Goal: Task Accomplishment & Management: Complete application form

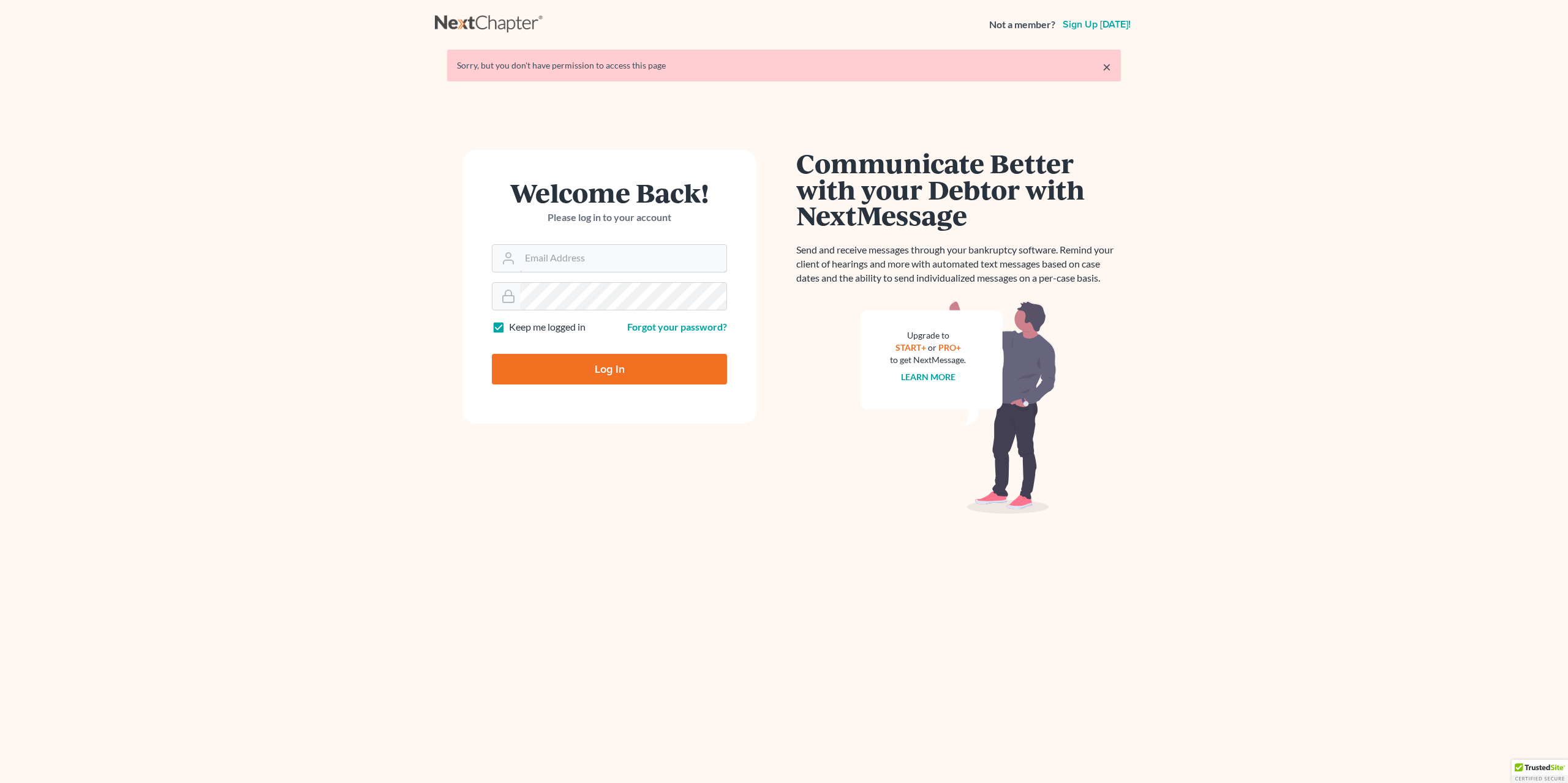
type input "cameraneil@gmail.com"
click at [593, 367] on input "Log In" at bounding box center [610, 369] width 235 height 31
type input "Thinking..."
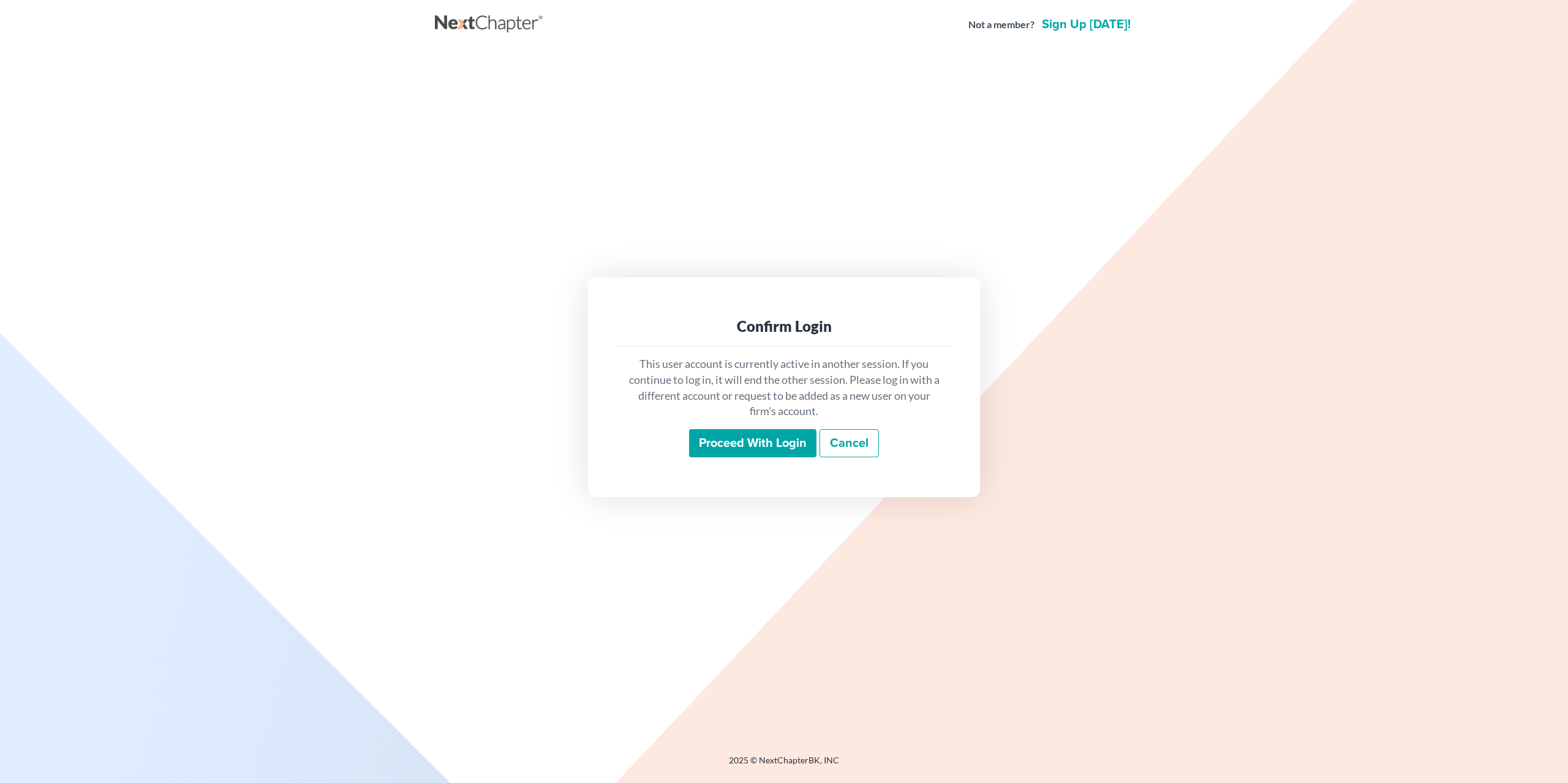
click at [748, 447] on input "Proceed with login" at bounding box center [752, 443] width 128 height 28
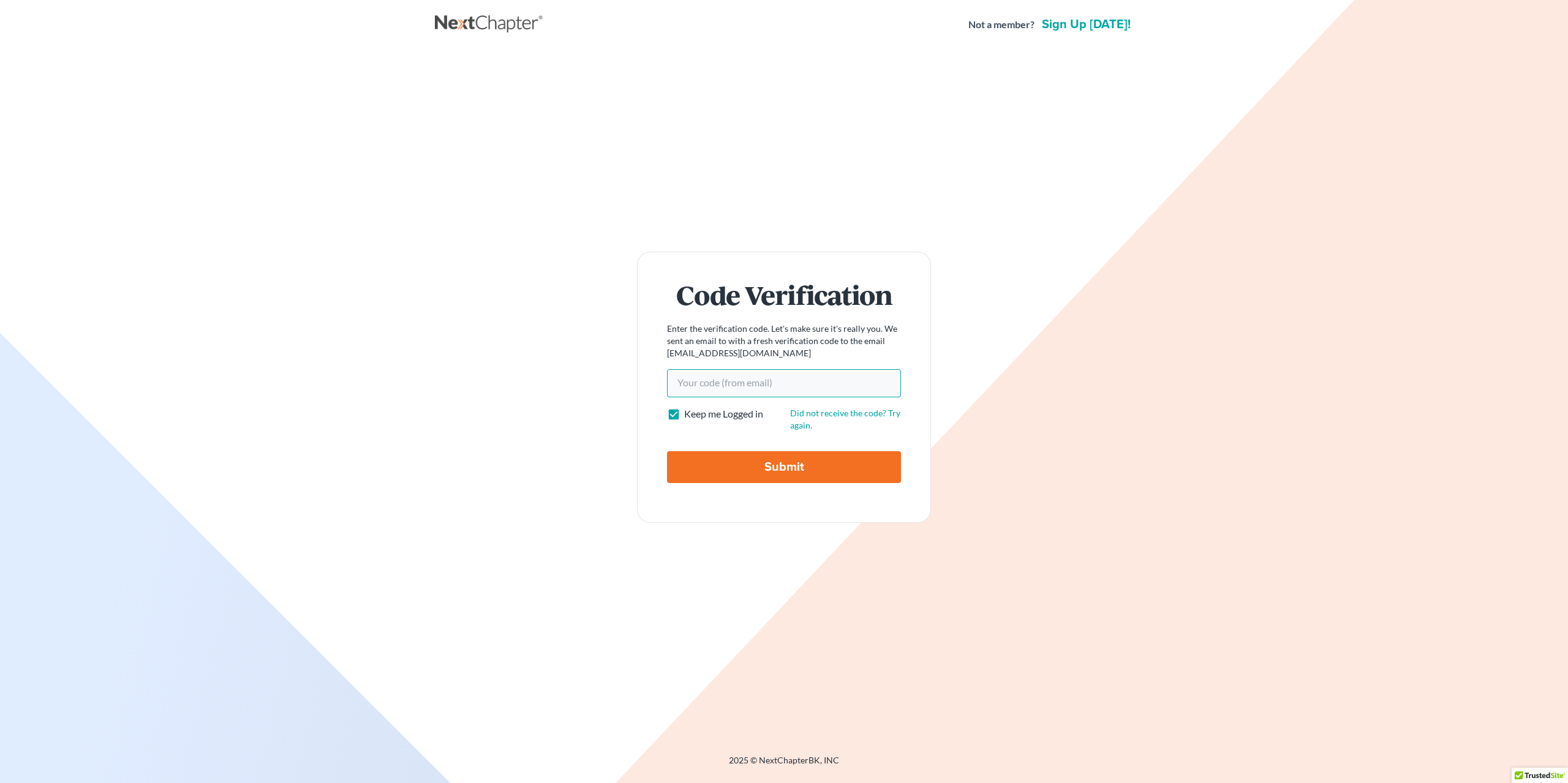
click at [734, 385] on input "Your code(from email)" at bounding box center [784, 383] width 234 height 28
type input "97a87d"
click at [773, 464] on input "Submit" at bounding box center [784, 466] width 234 height 32
type input "Thinking..."
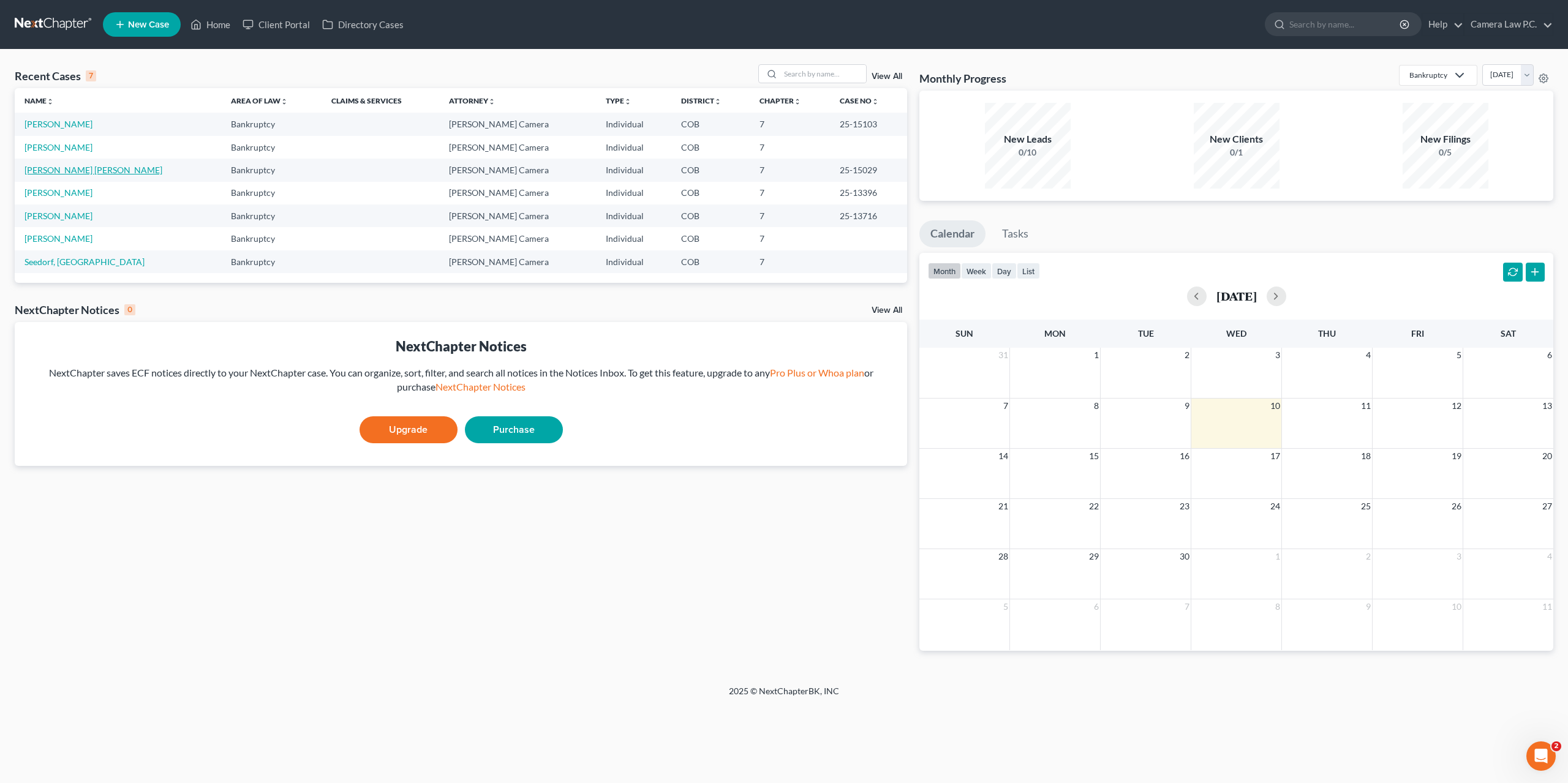
click at [97, 169] on link "[PERSON_NAME] [PERSON_NAME]" at bounding box center [93, 169] width 138 height 11
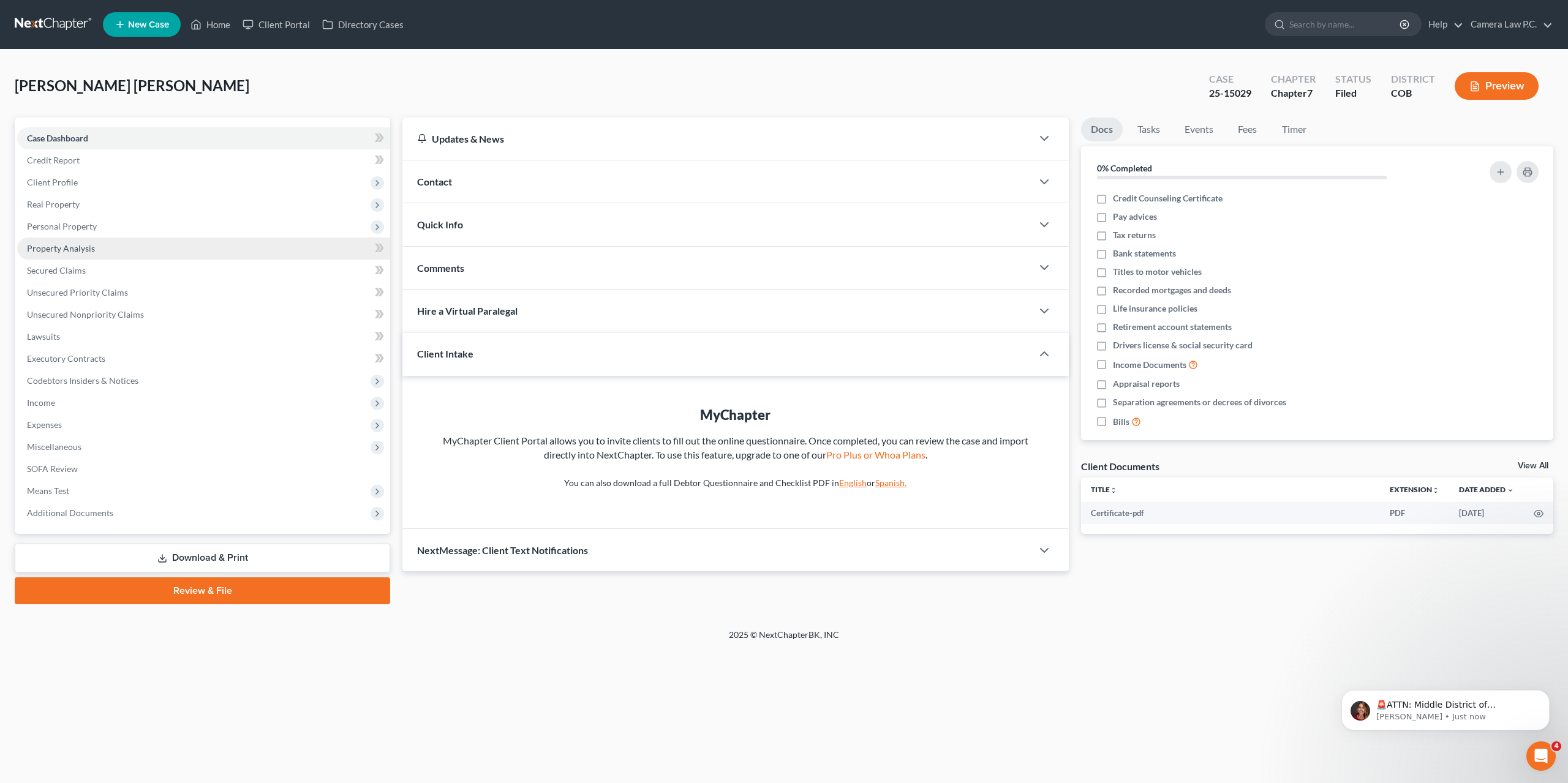
click at [57, 251] on span "Property Analysis" at bounding box center [60, 248] width 68 height 11
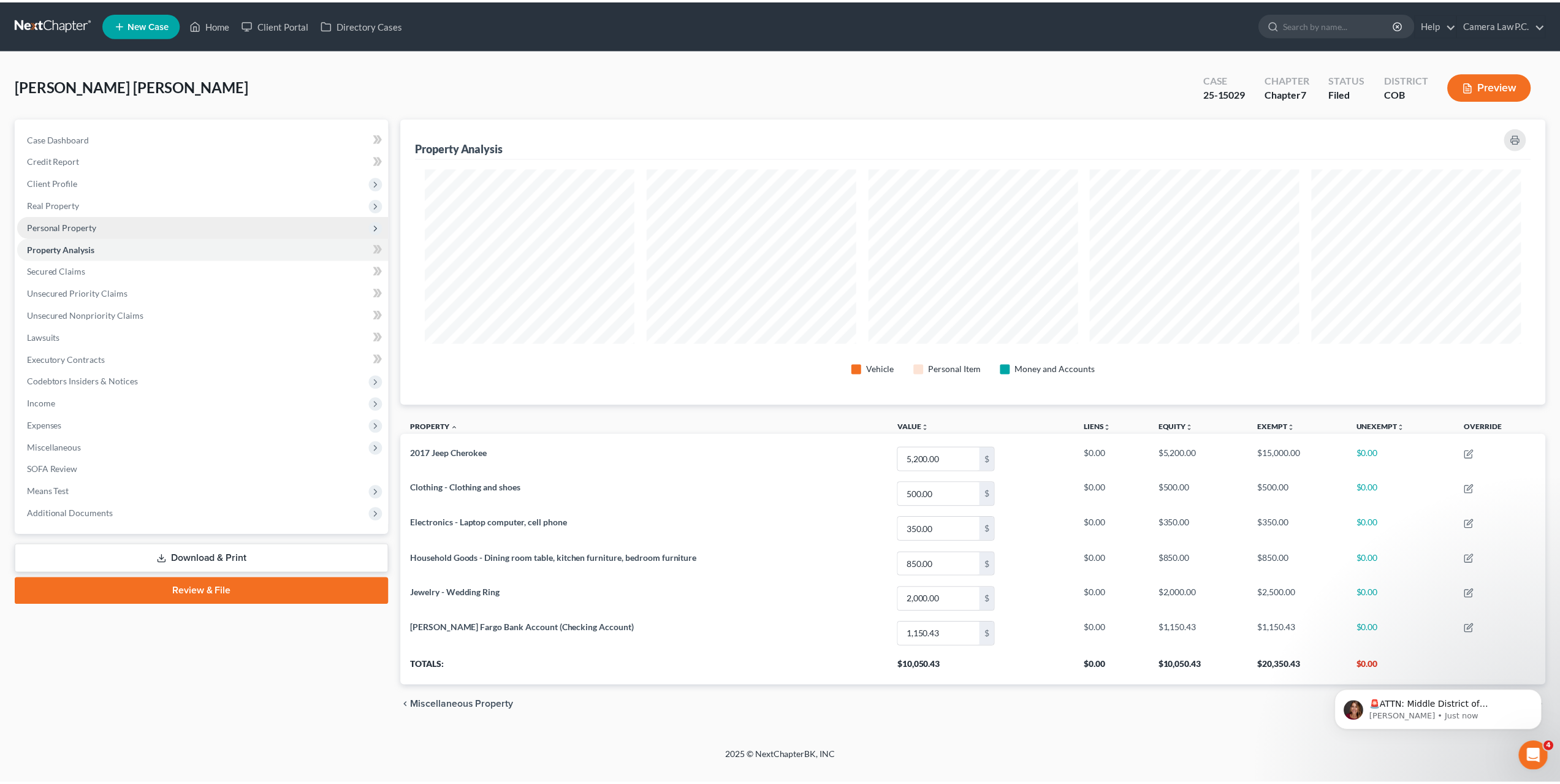
scroll to position [287, 1152]
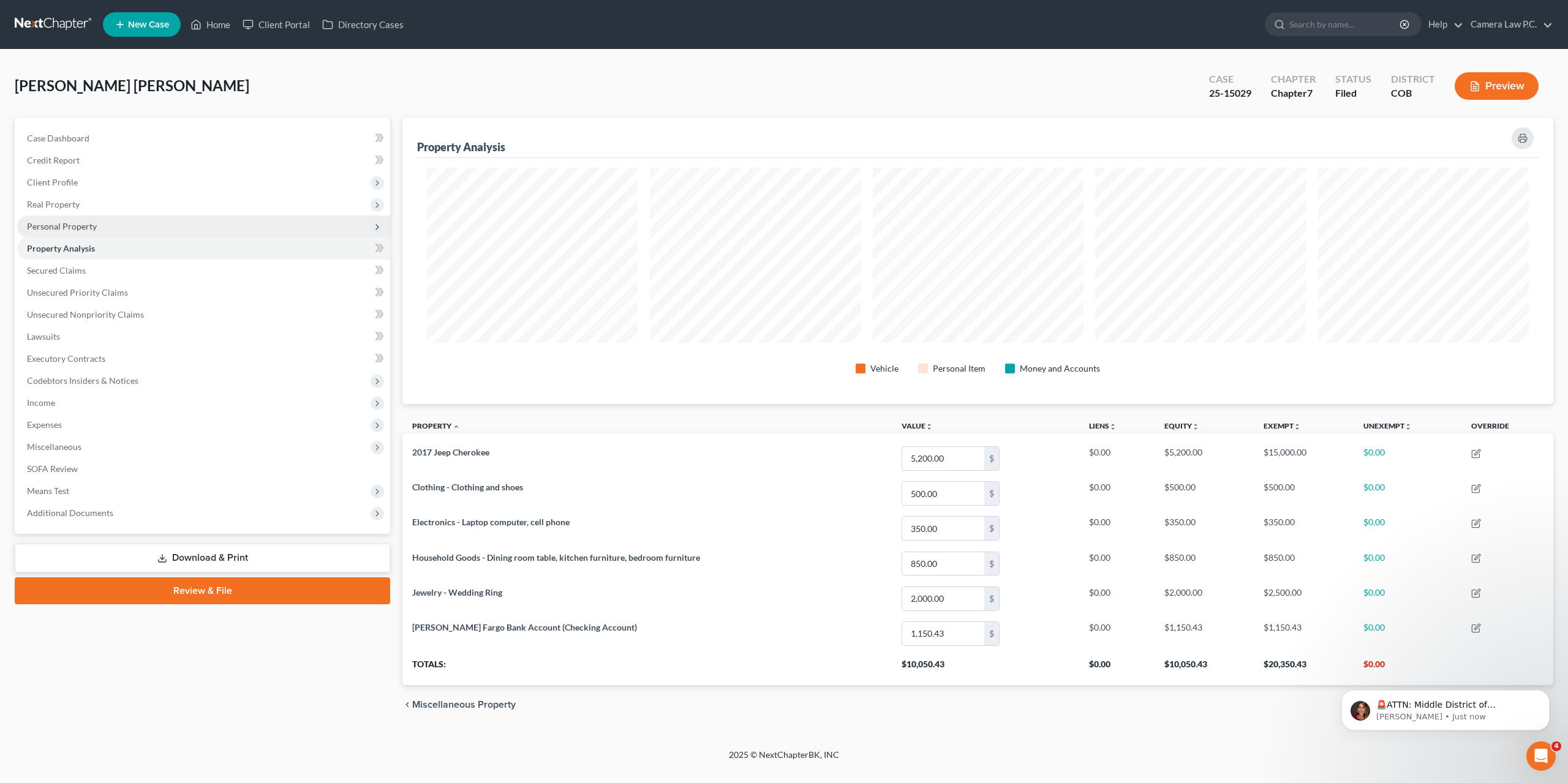
click at [62, 225] on span "Personal Property" at bounding box center [62, 226] width 70 height 11
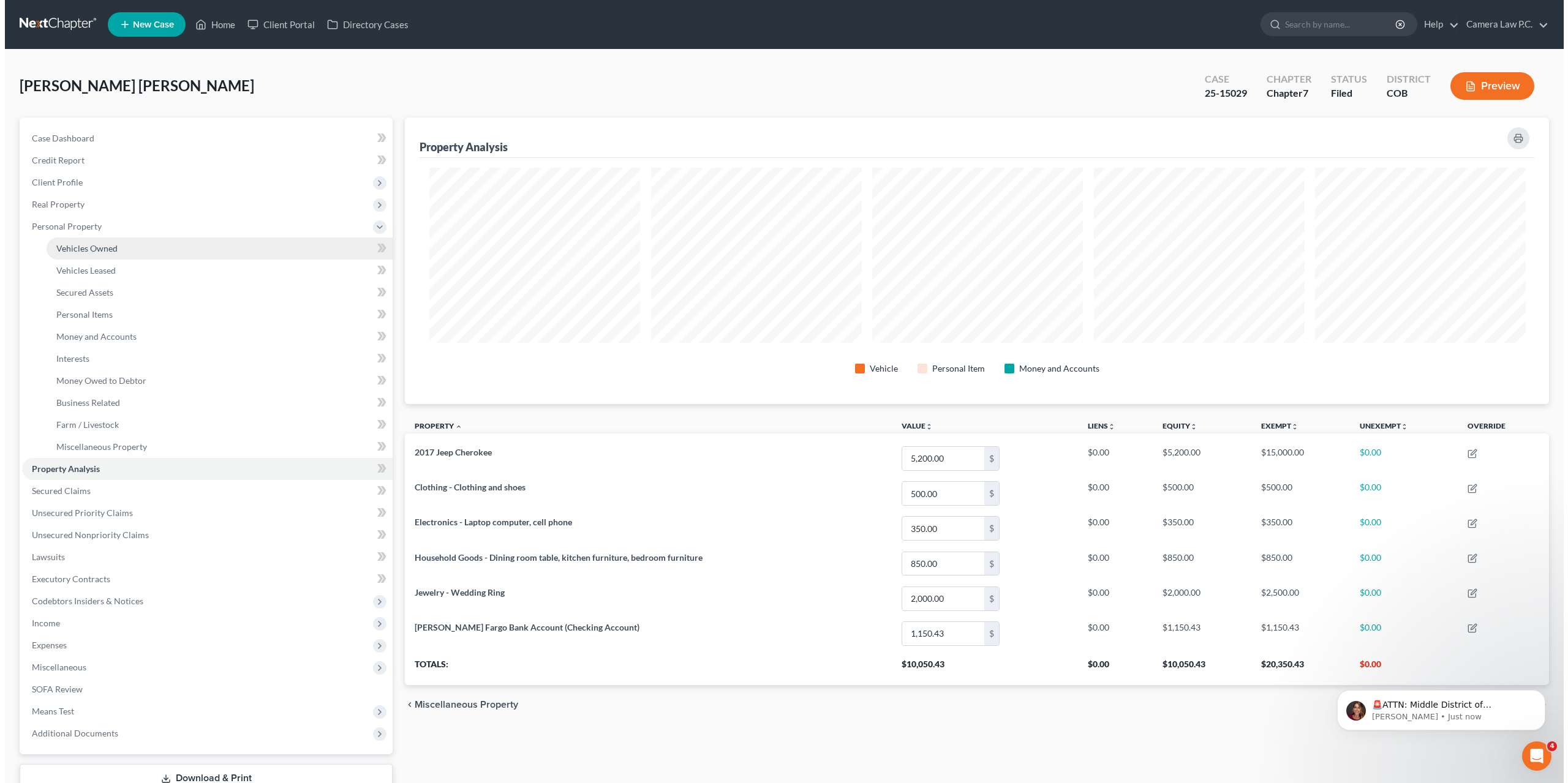
scroll to position [611873, 611249]
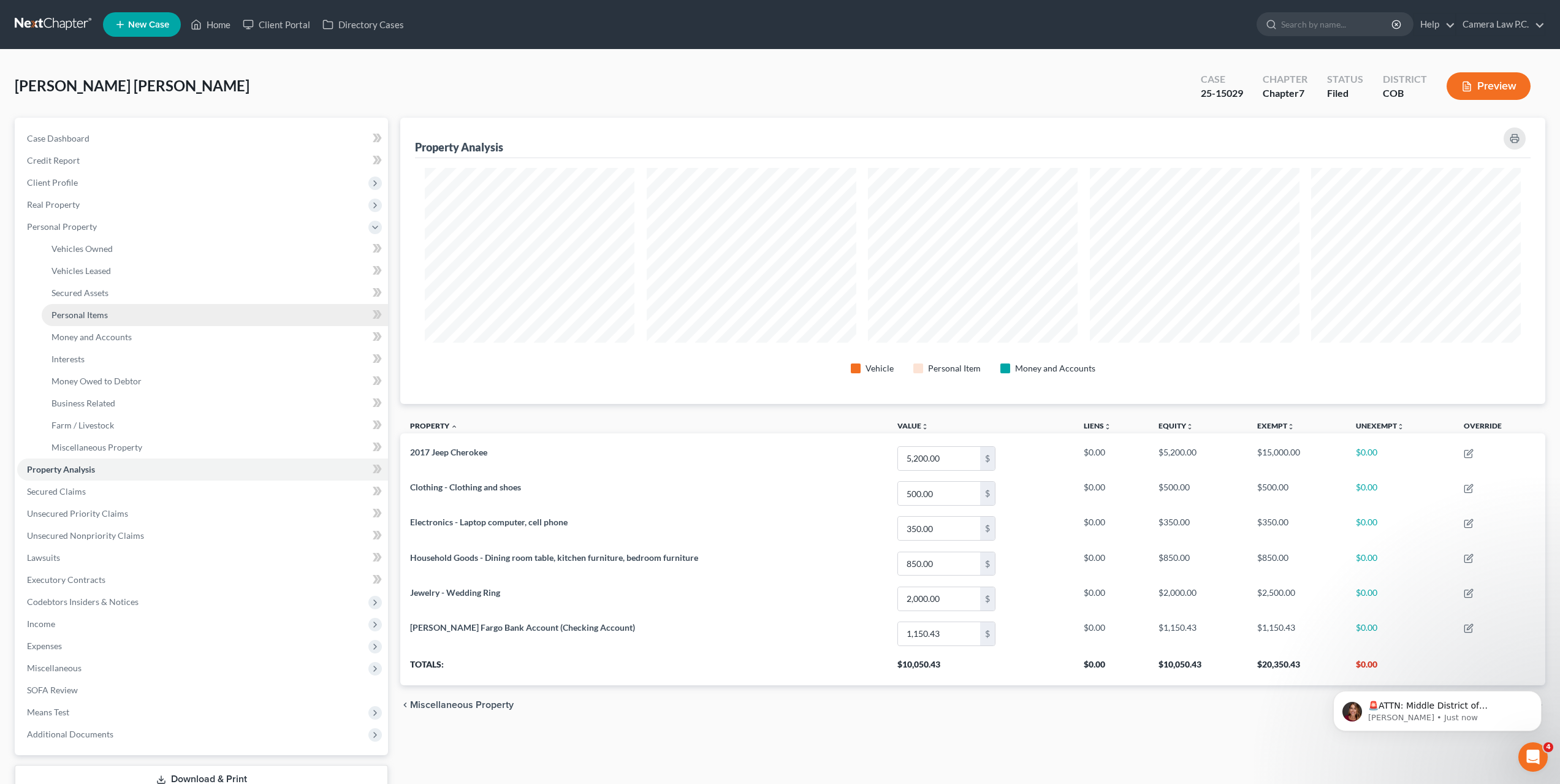
click at [76, 314] on span "Personal Items" at bounding box center [79, 314] width 56 height 11
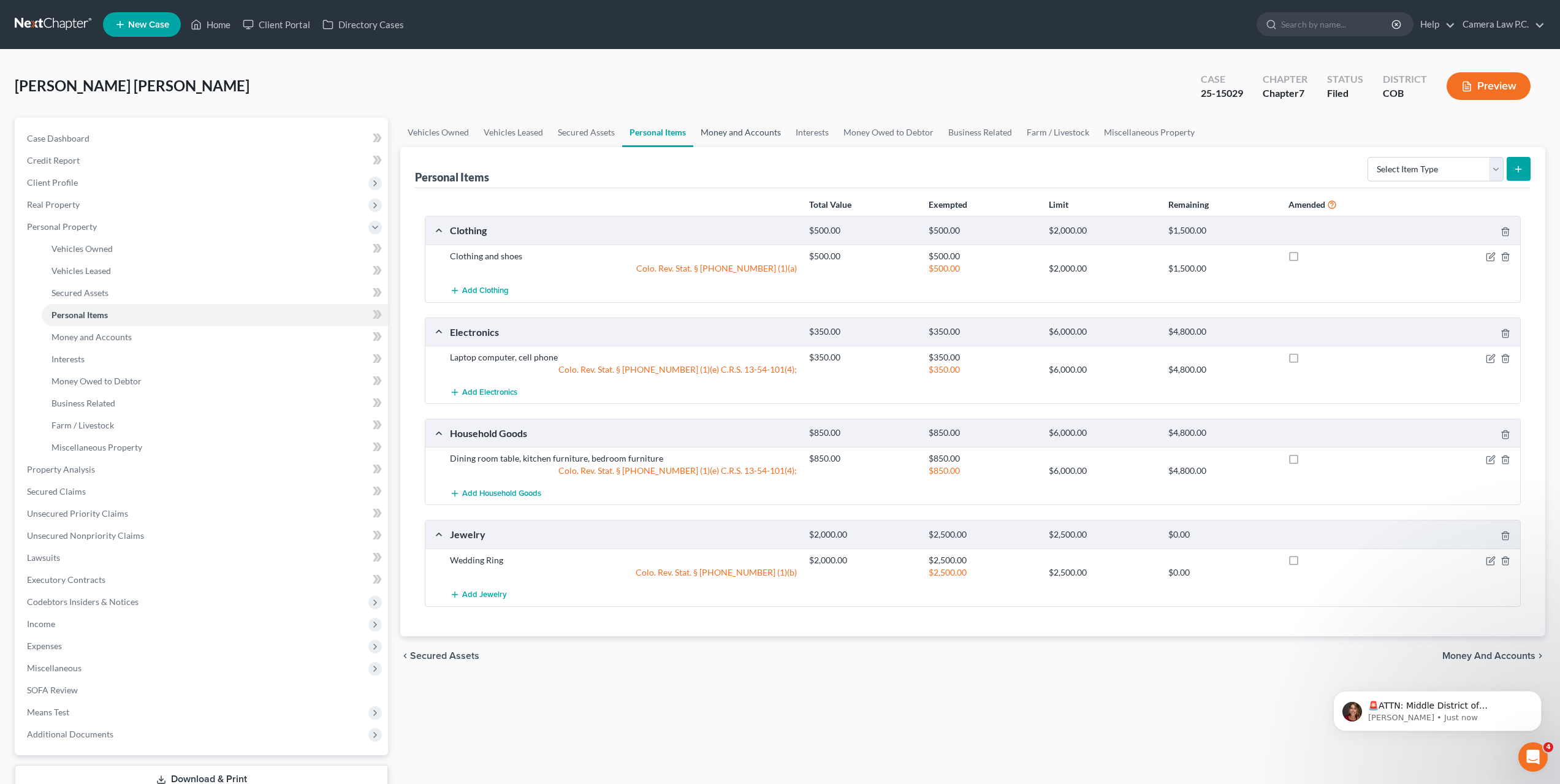
click at [722, 134] on link "Money and Accounts" at bounding box center [741, 133] width 95 height 29
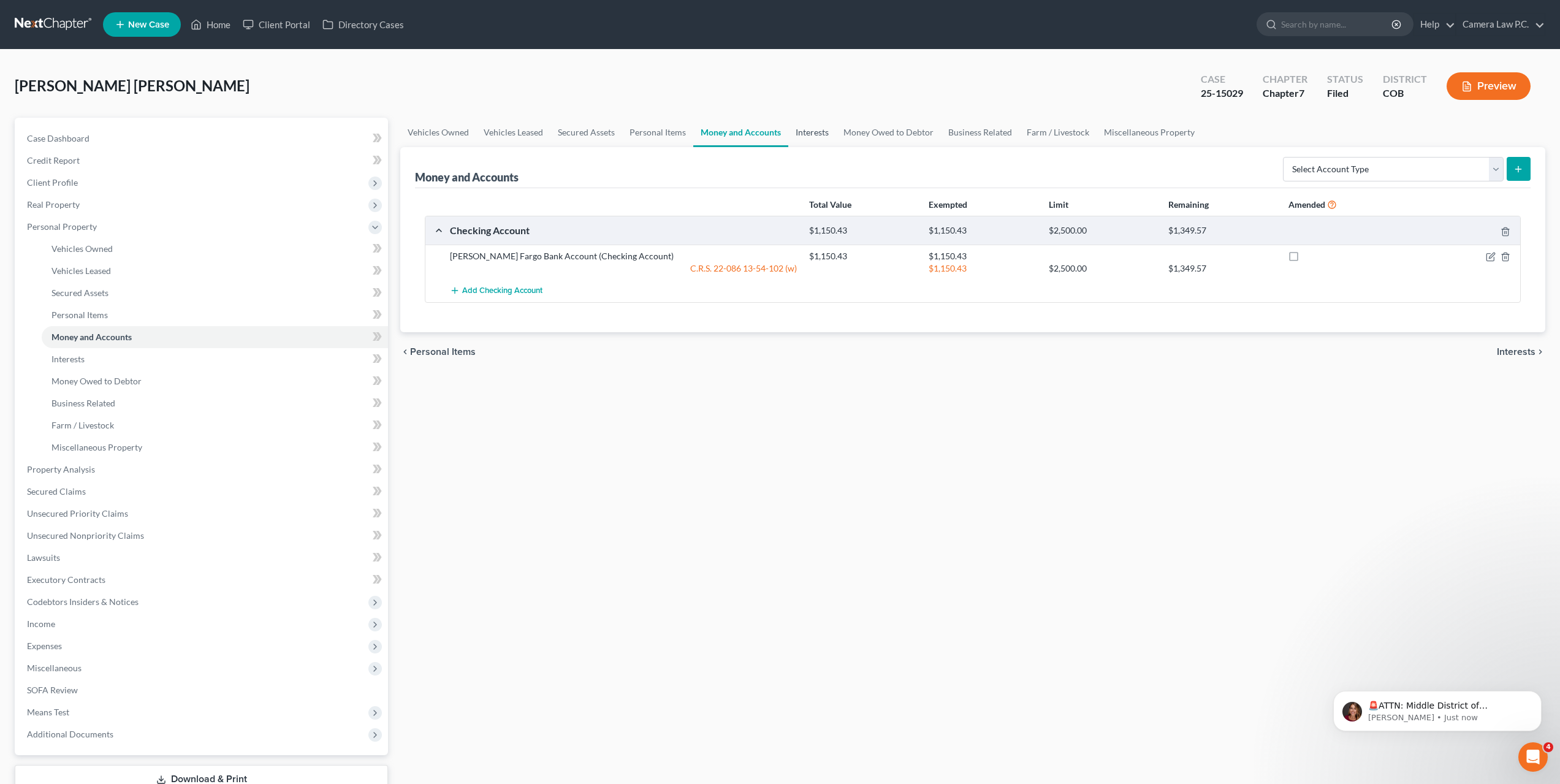
click at [813, 131] on link "Interests" at bounding box center [812, 133] width 48 height 29
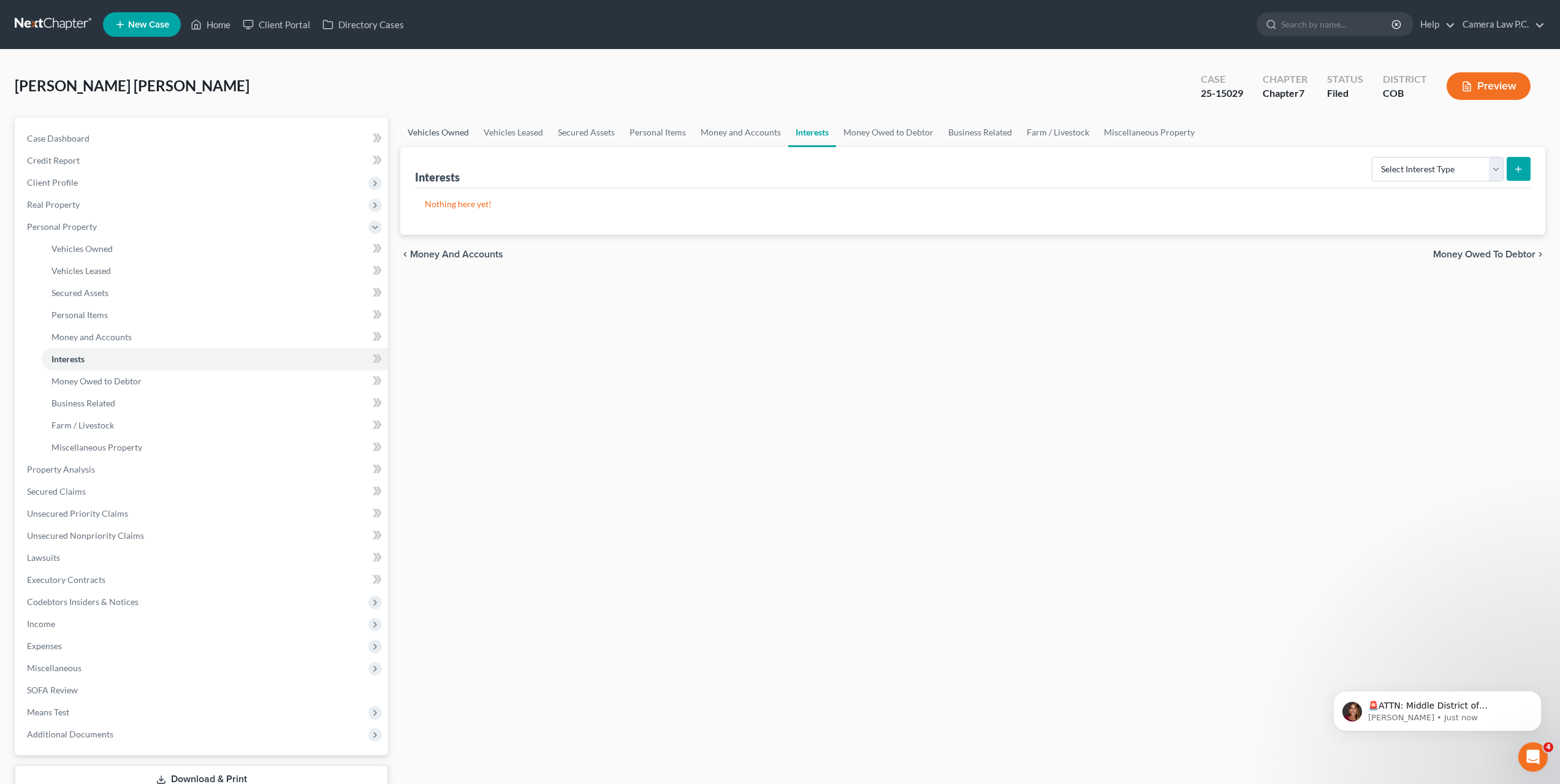
click at [431, 118] on link "Vehicles Owned" at bounding box center [438, 133] width 76 height 29
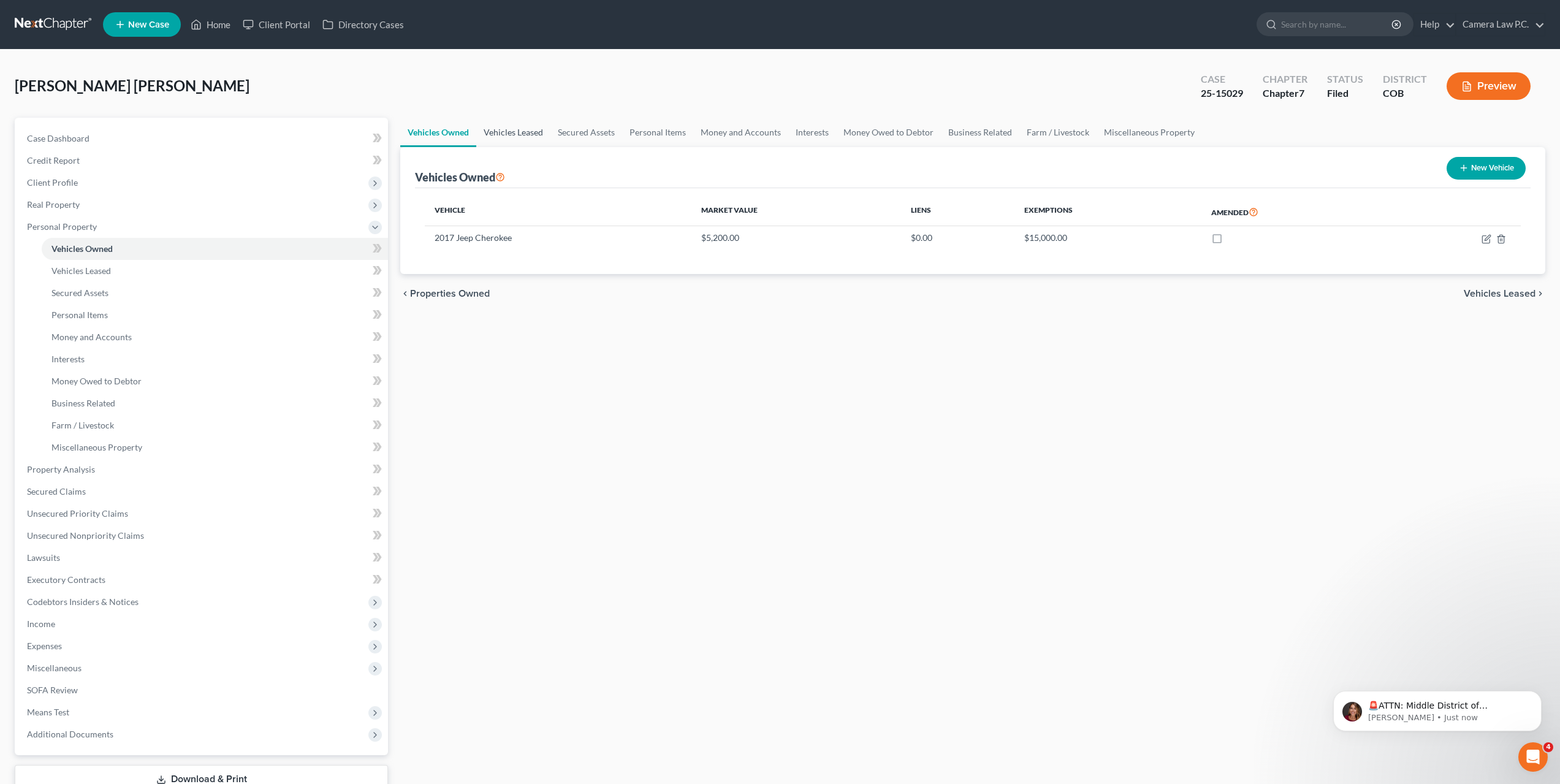
click at [498, 134] on link "Vehicles Leased" at bounding box center [513, 133] width 74 height 29
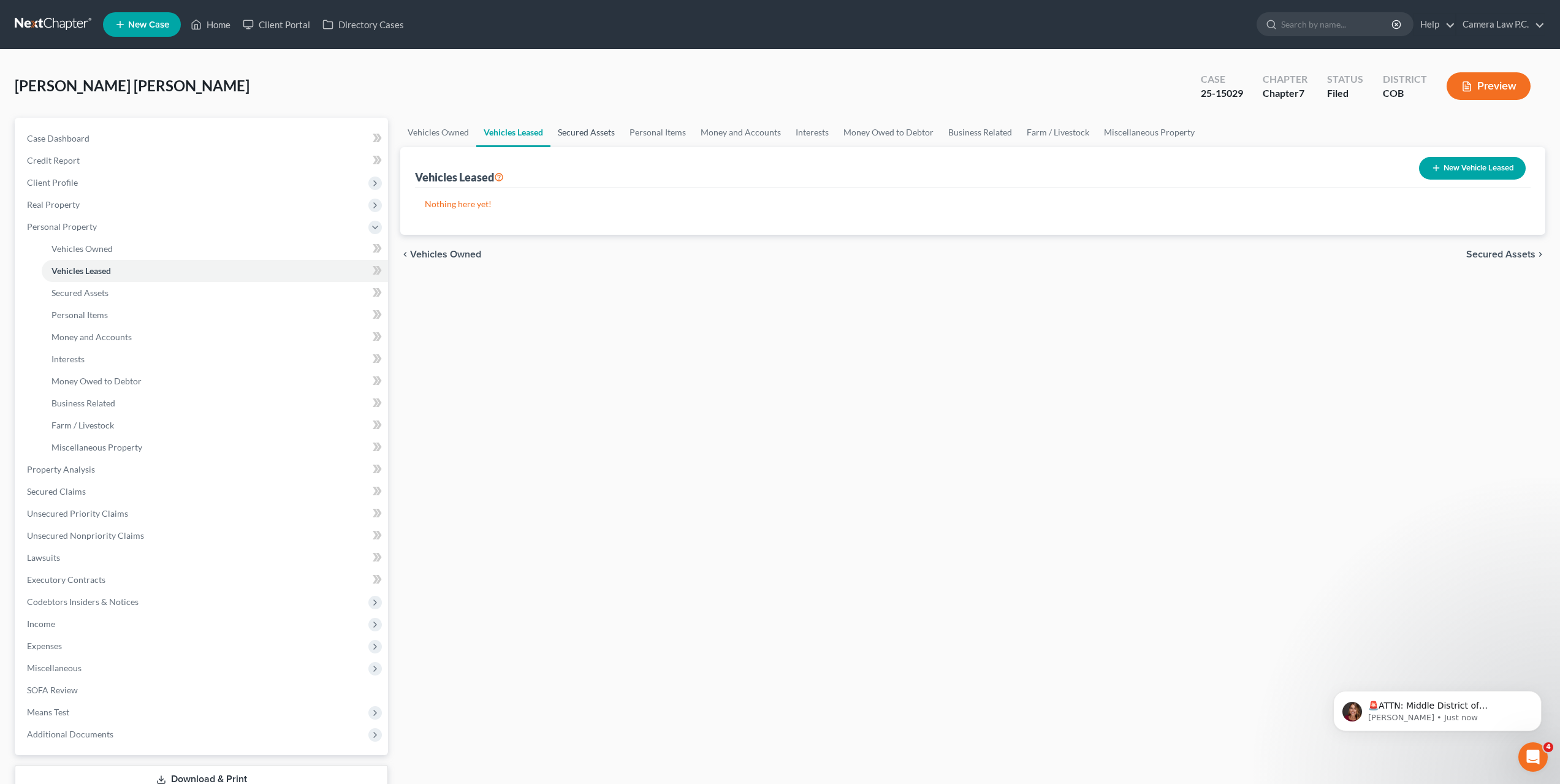
click at [585, 131] on link "Secured Assets" at bounding box center [586, 133] width 72 height 29
click at [647, 131] on link "Personal Items" at bounding box center [658, 133] width 71 height 29
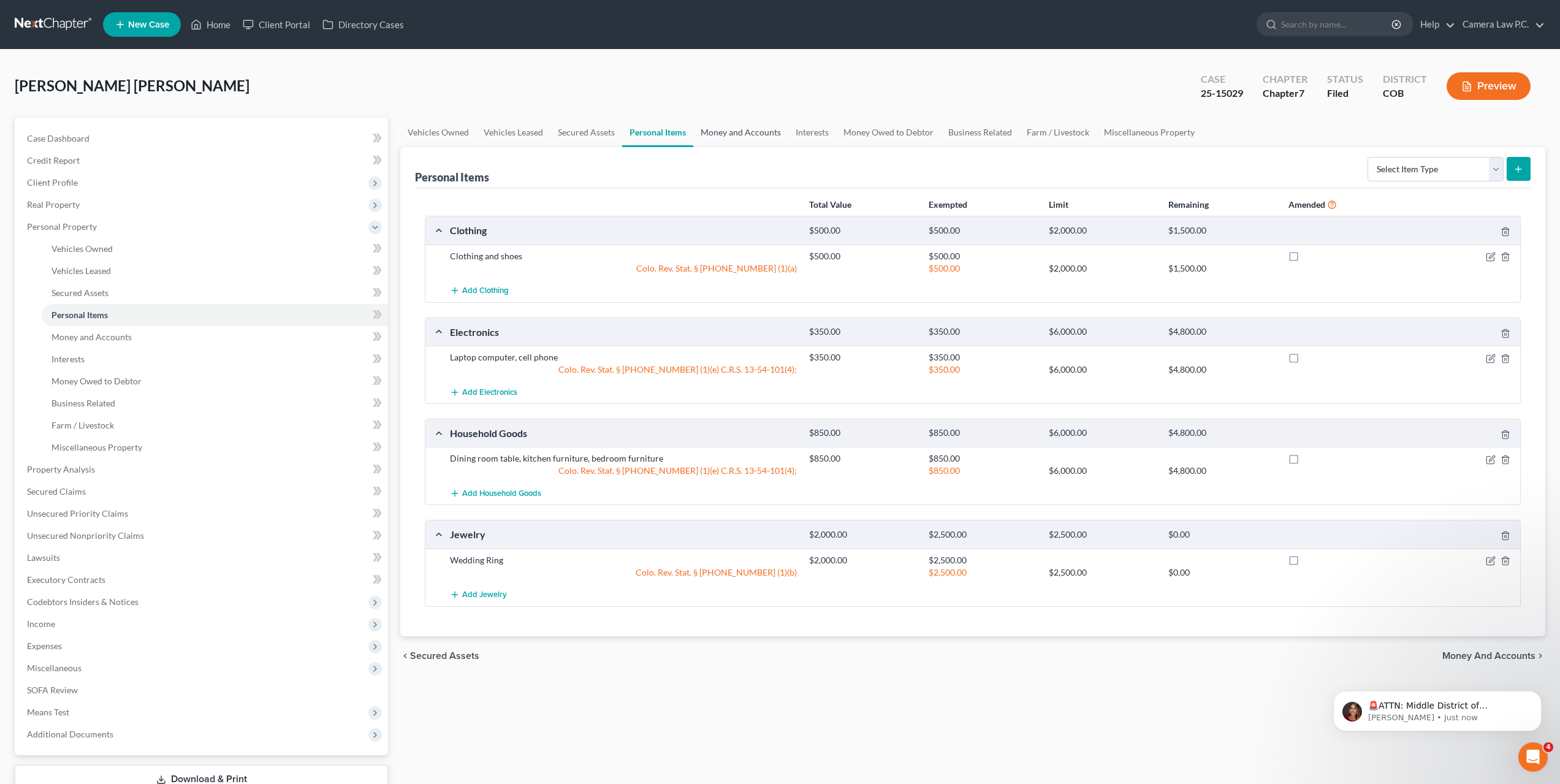
click at [730, 132] on link "Money and Accounts" at bounding box center [741, 133] width 95 height 29
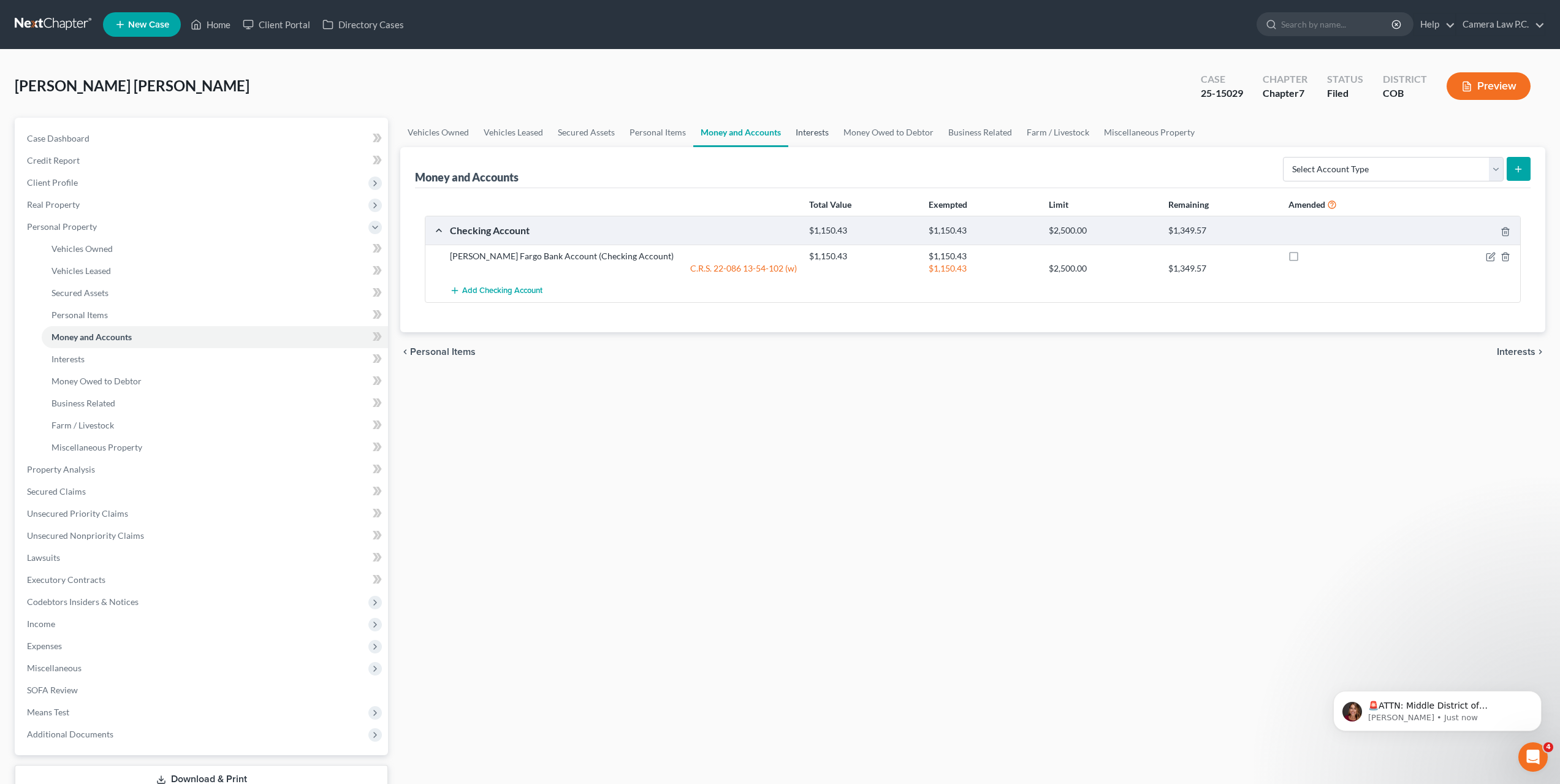
click at [798, 128] on link "Interests" at bounding box center [812, 133] width 48 height 29
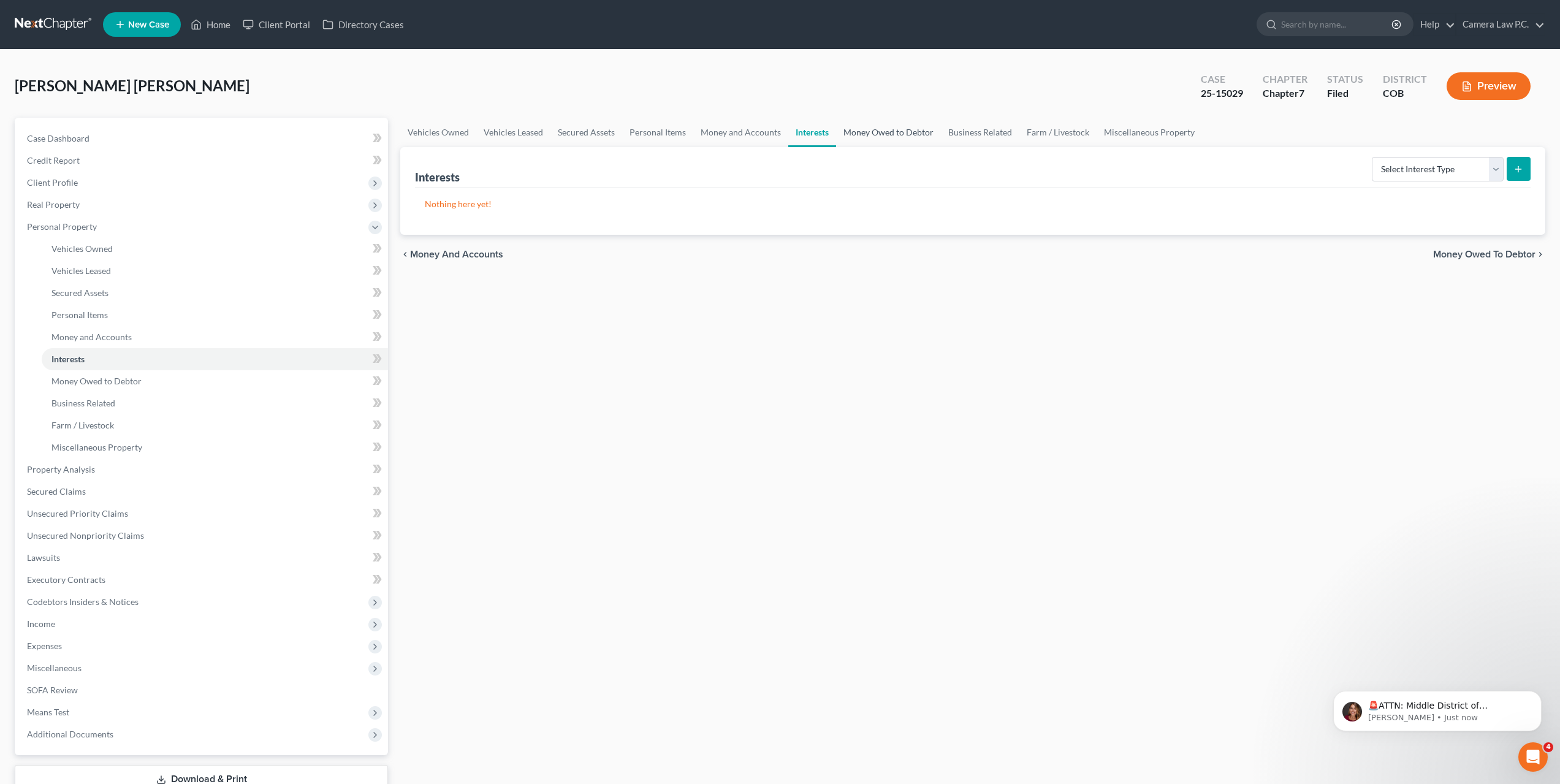
click at [863, 135] on link "Money Owed to Debtor" at bounding box center [888, 133] width 105 height 29
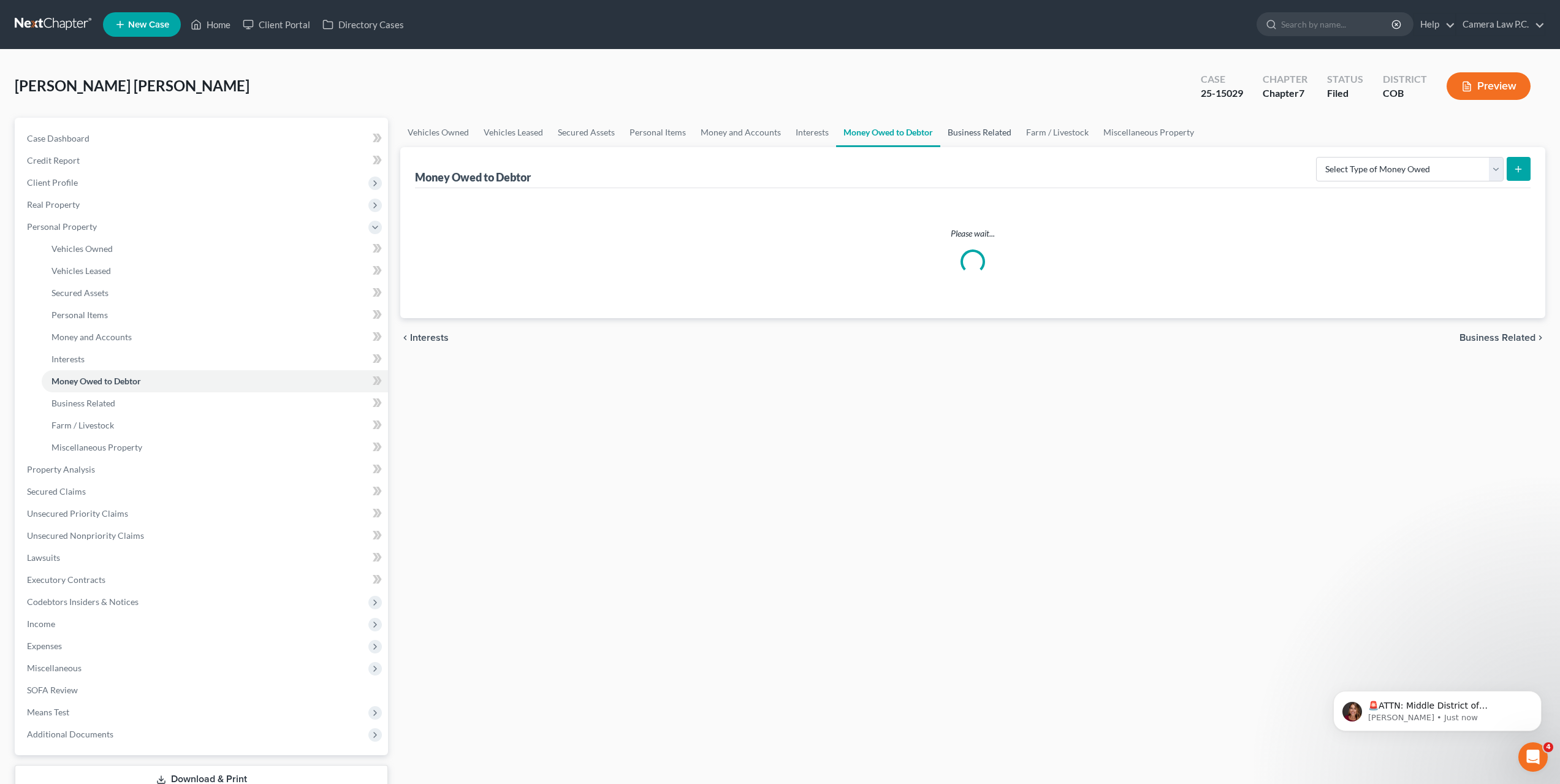
click at [974, 134] on link "Business Related" at bounding box center [980, 133] width 79 height 29
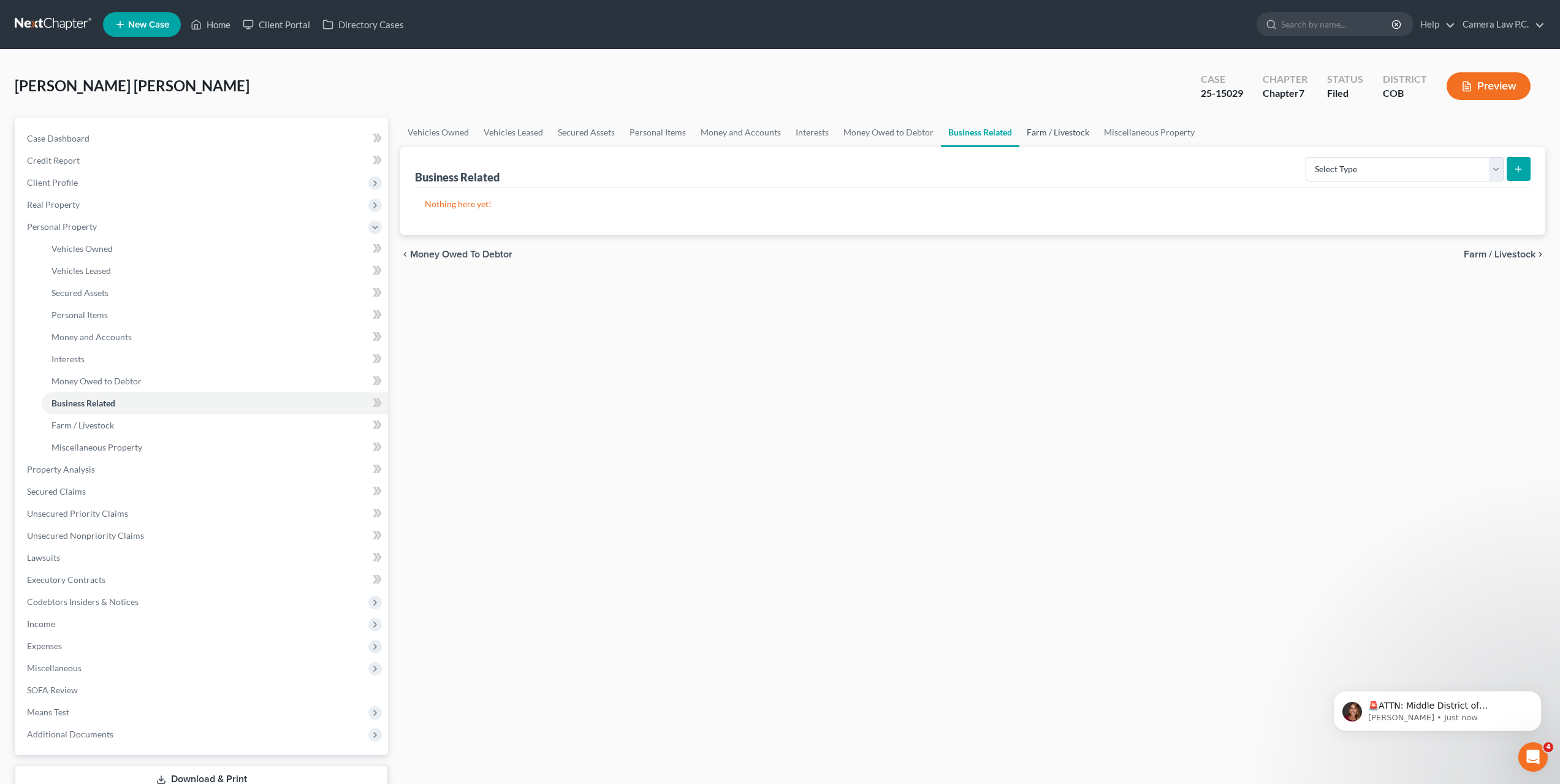
click at [1054, 130] on link "Farm / Livestock" at bounding box center [1058, 133] width 77 height 29
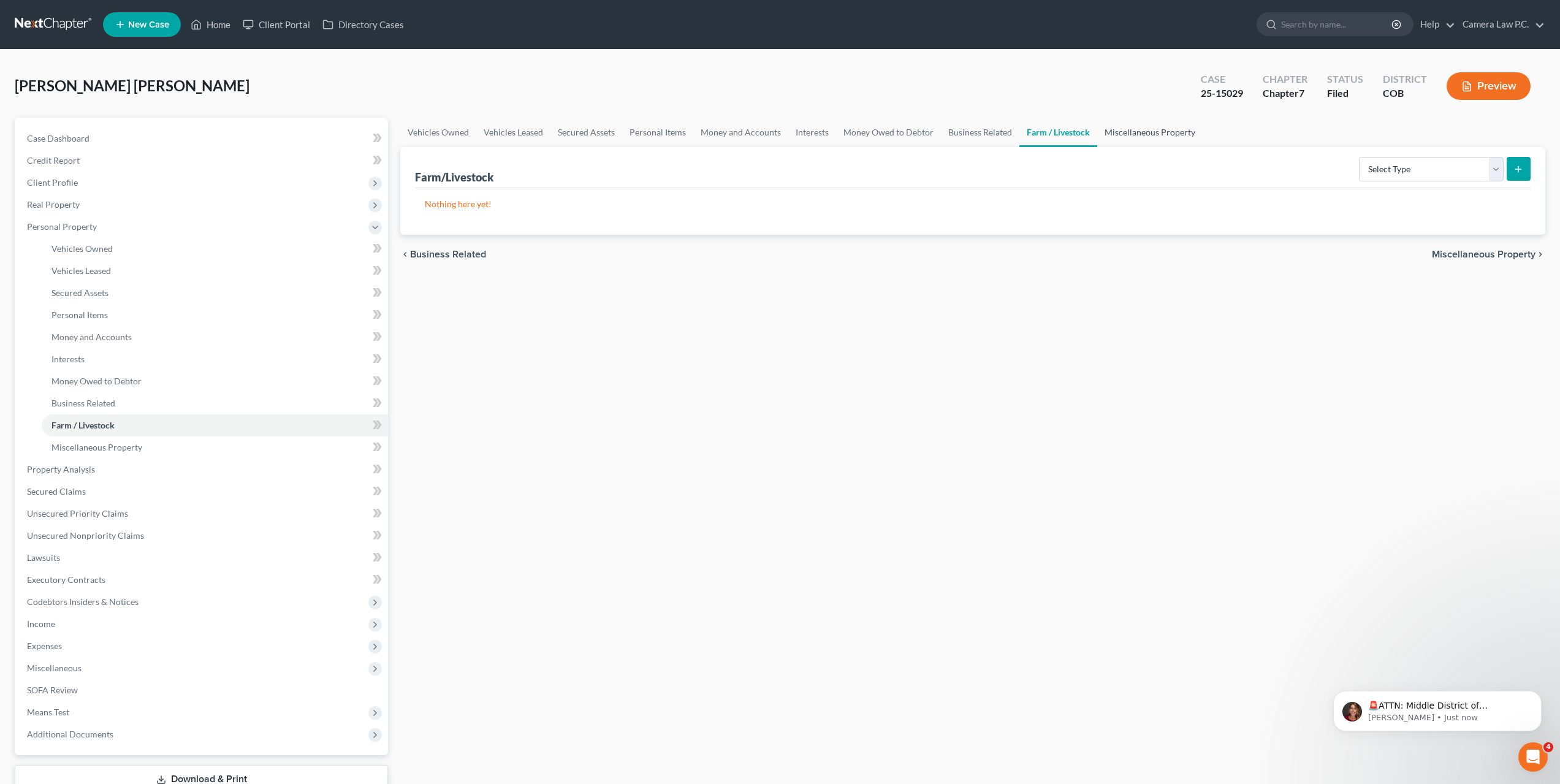
click at [1138, 135] on link "Miscellaneous Property" at bounding box center [1150, 133] width 105 height 29
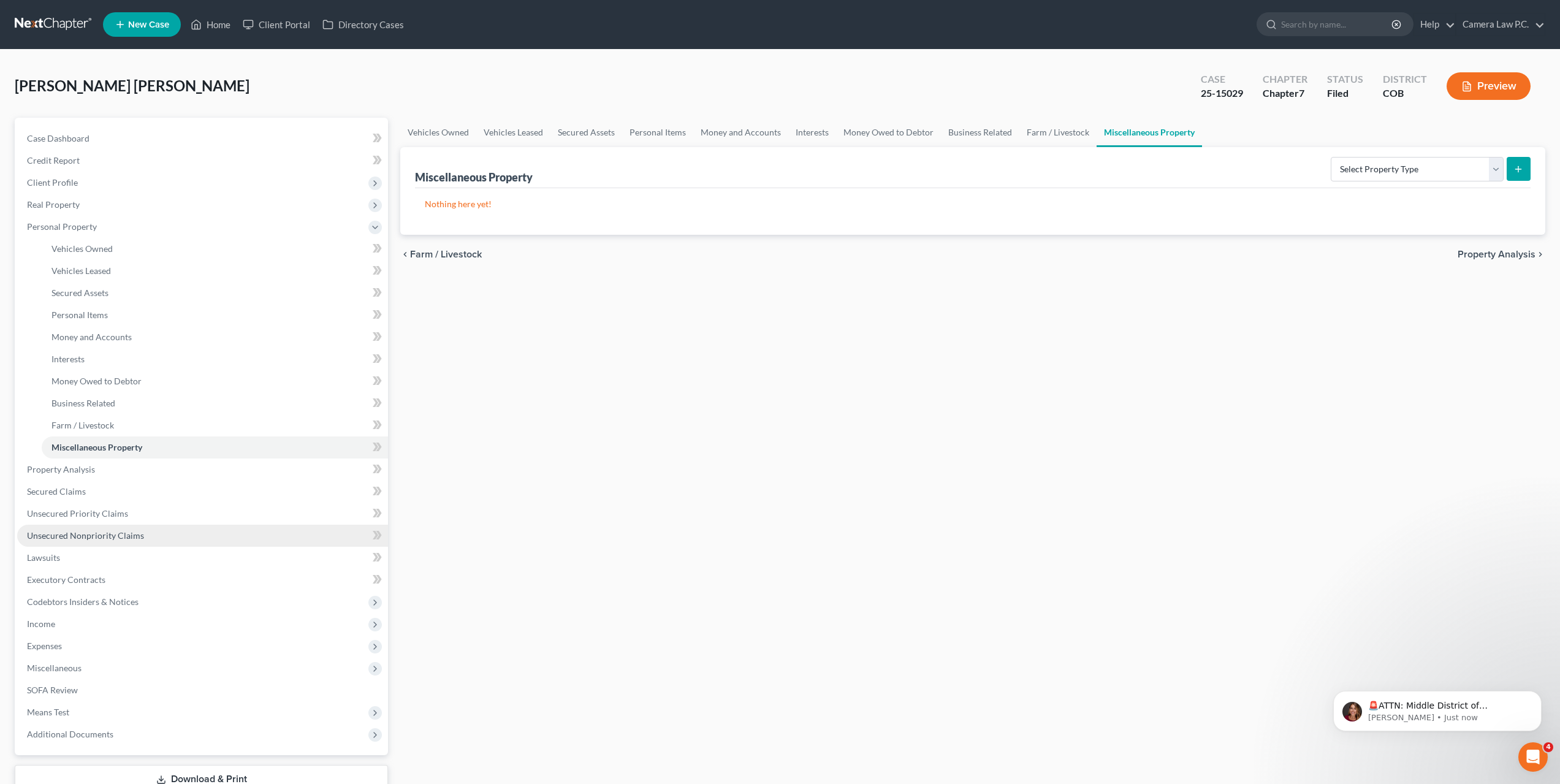
click at [72, 538] on span "Unsecured Nonpriority Claims" at bounding box center [85, 535] width 117 height 11
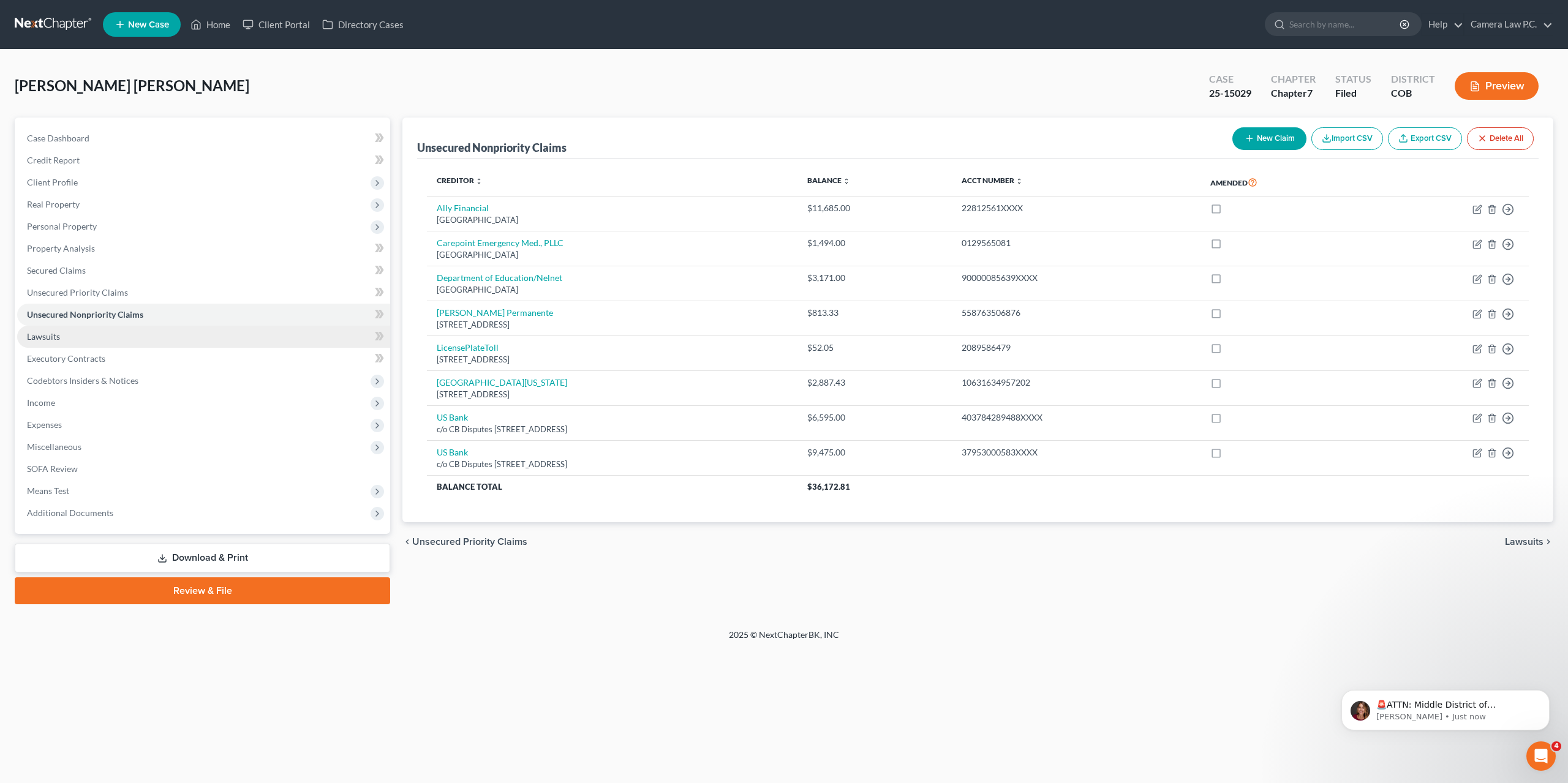
click at [42, 340] on span "Lawsuits" at bounding box center [43, 336] width 33 height 11
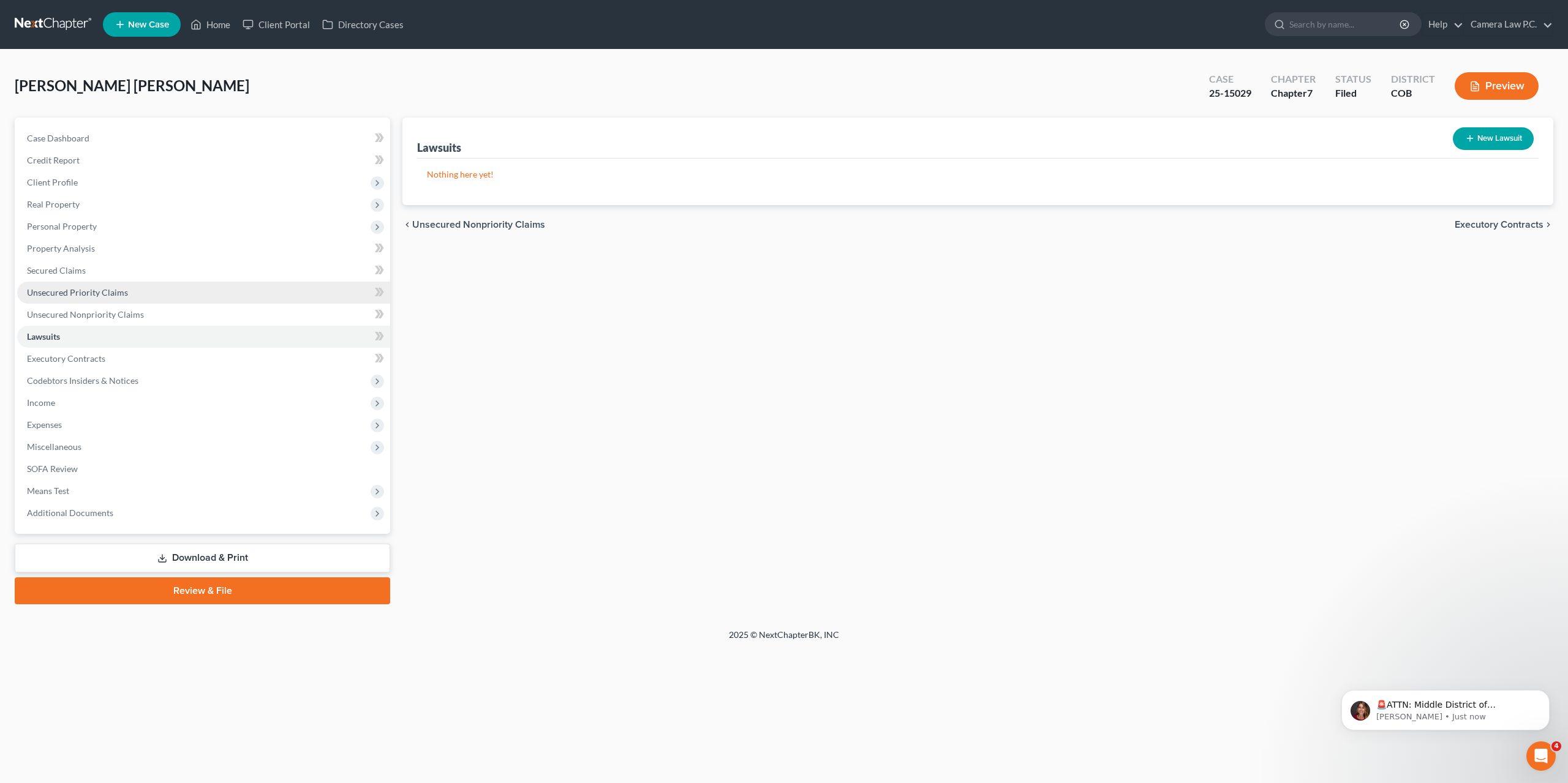
click at [61, 293] on span "Unsecured Priority Claims" at bounding box center [77, 292] width 101 height 11
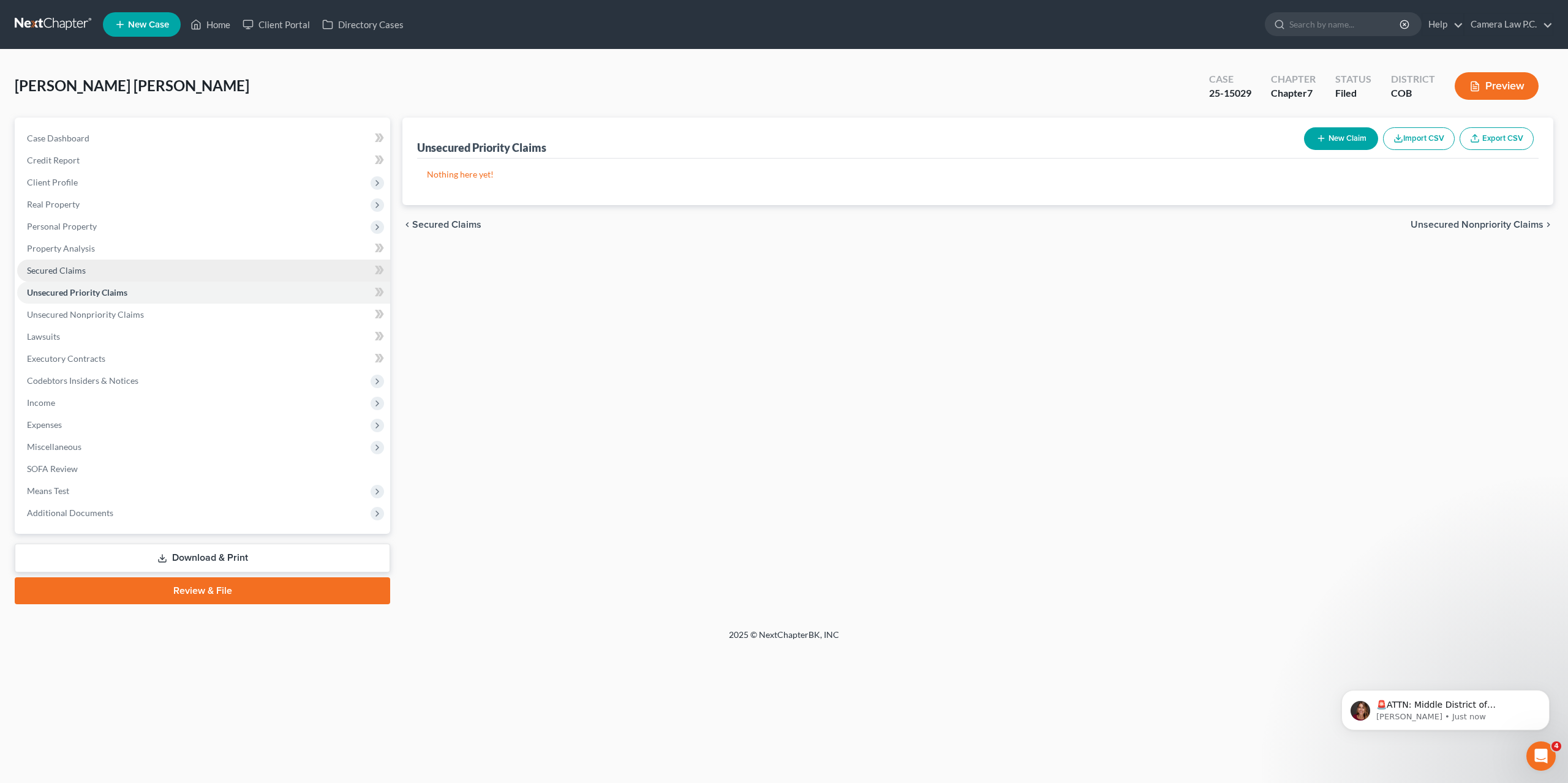
click at [58, 268] on span "Secured Claims" at bounding box center [56, 270] width 59 height 11
click at [71, 319] on span "Unsecured Nonpriority Claims" at bounding box center [85, 314] width 117 height 11
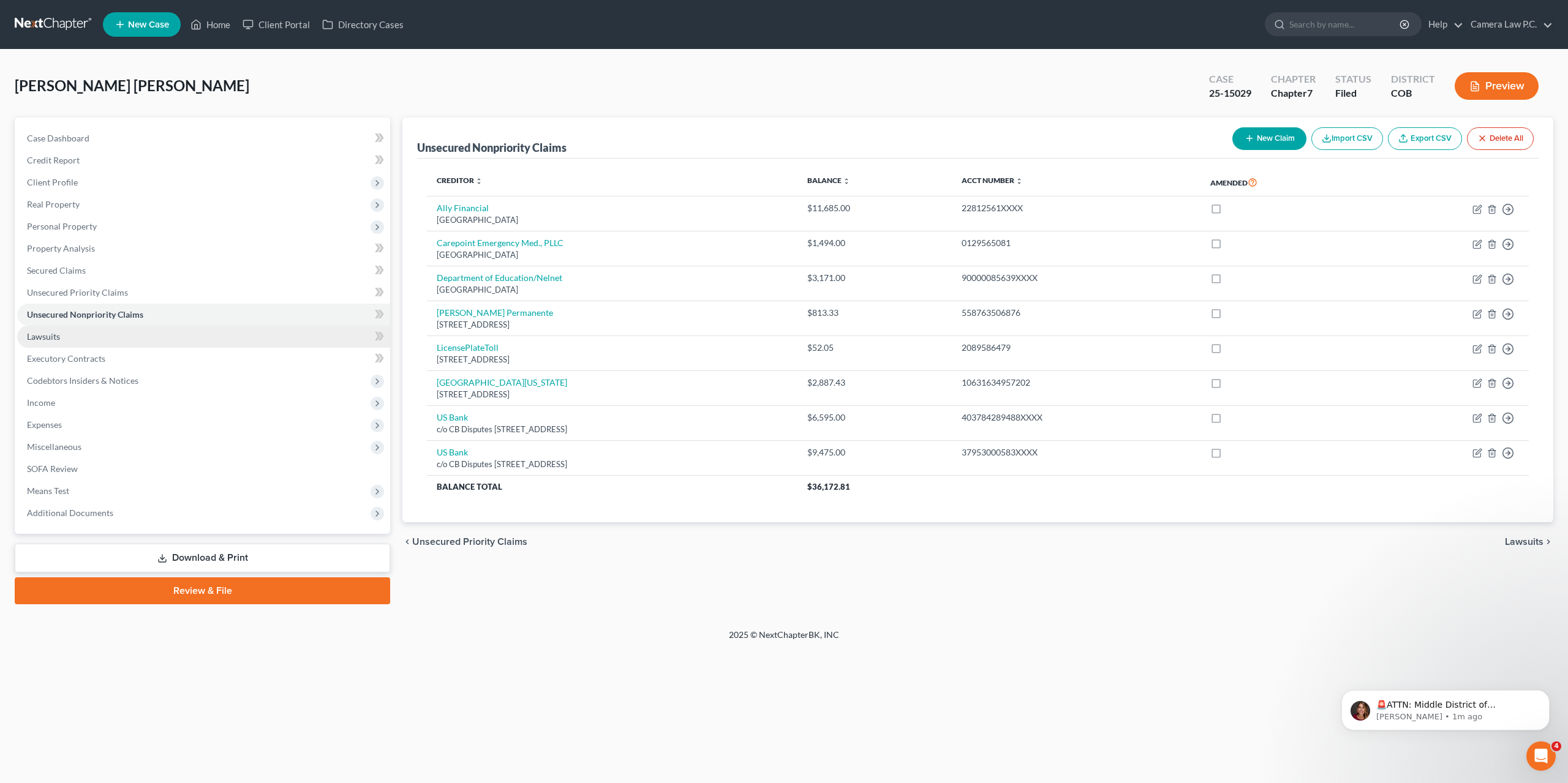
click at [44, 342] on link "Lawsuits" at bounding box center [203, 336] width 373 height 22
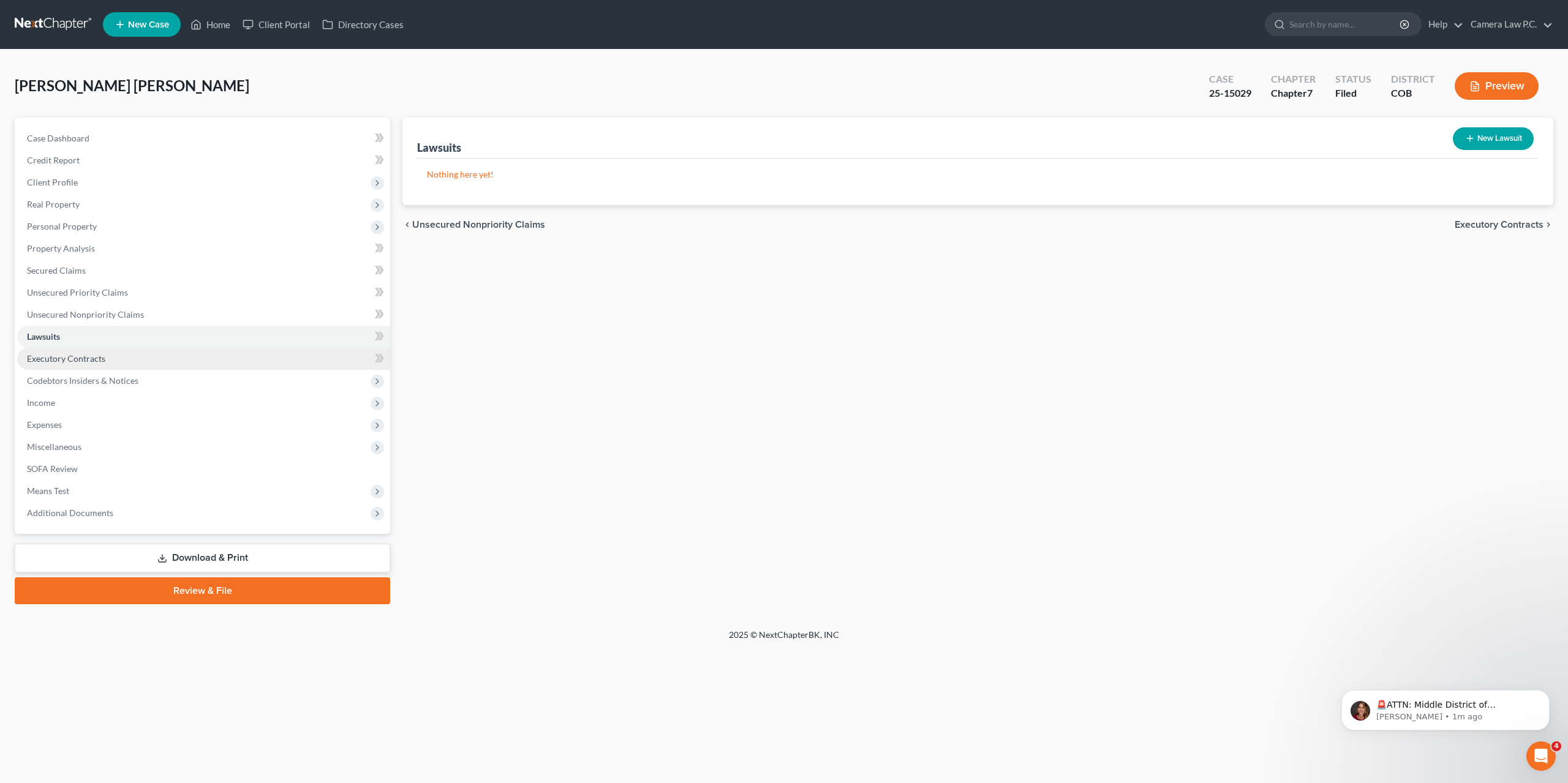
click at [48, 356] on span "Executory Contracts" at bounding box center [66, 358] width 78 height 11
click at [55, 384] on span "Codebtors Insiders & Notices" at bounding box center [82, 380] width 111 height 11
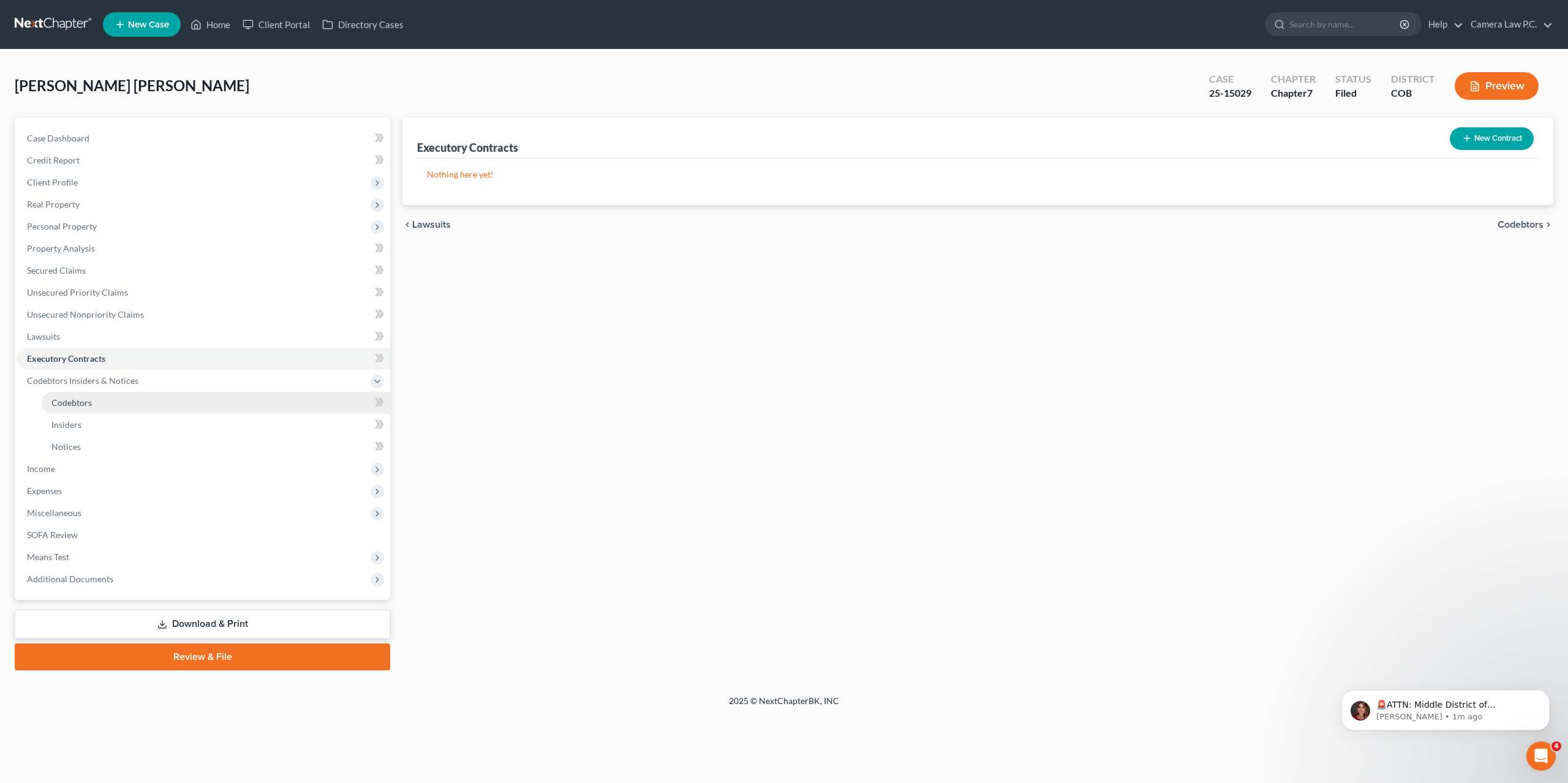
click at [60, 401] on span "Codebtors" at bounding box center [71, 402] width 41 height 11
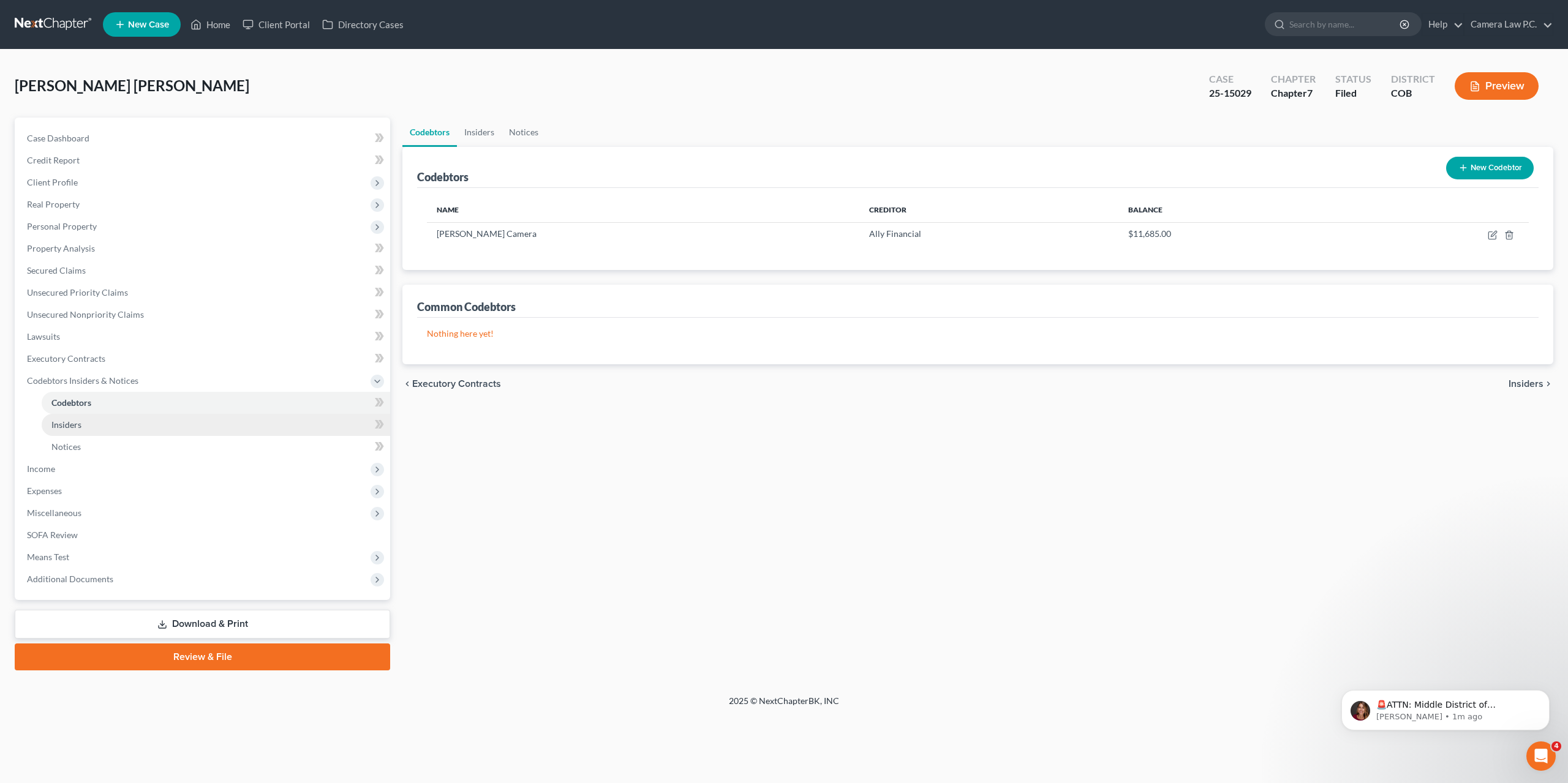
click at [61, 420] on span "Insiders" at bounding box center [66, 424] width 30 height 11
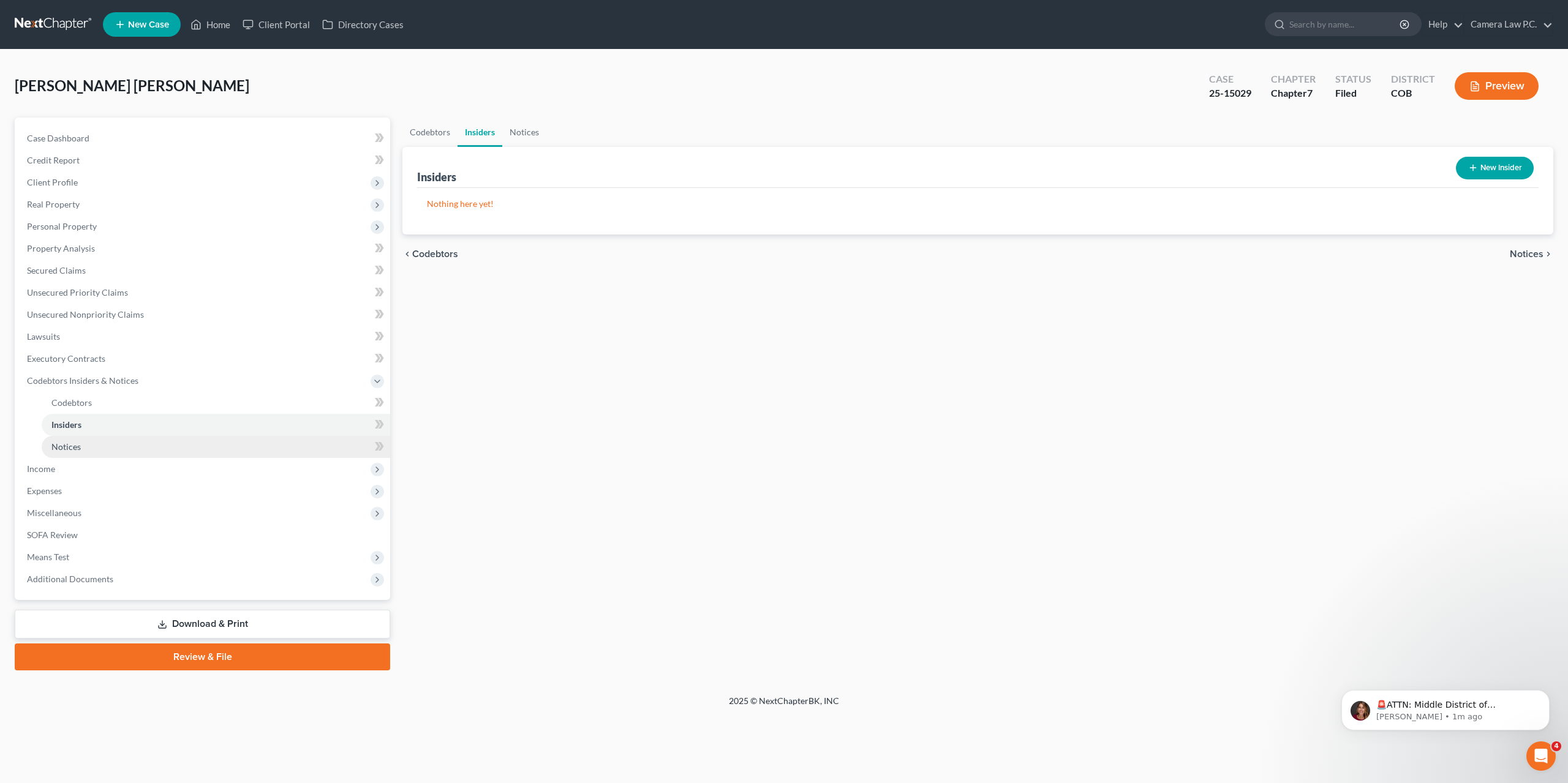
click at [64, 449] on span "Notices" at bounding box center [66, 446] width 29 height 11
click at [42, 466] on span "Income" at bounding box center [41, 469] width 28 height 11
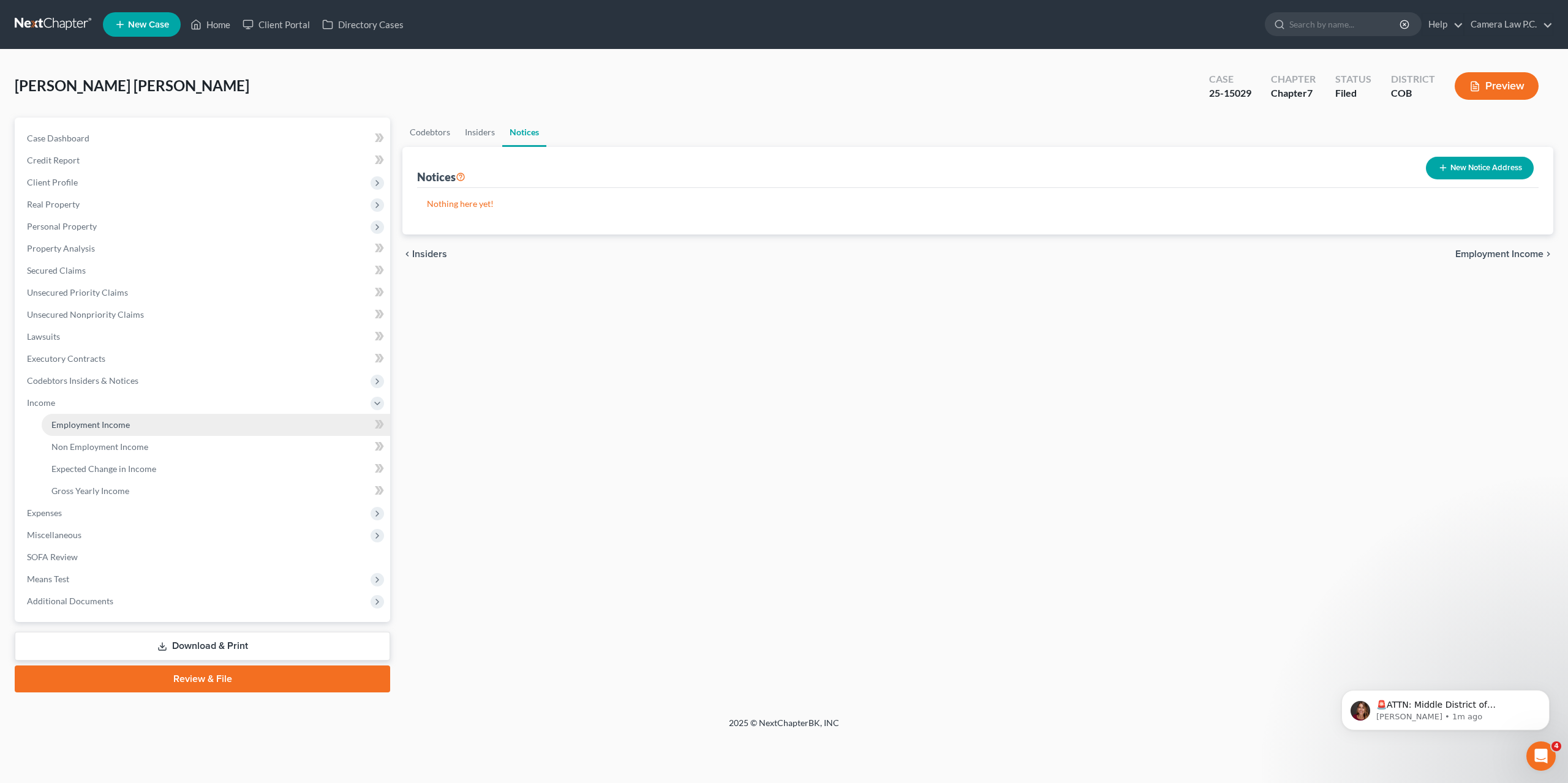
click at [89, 424] on span "Employment Income" at bounding box center [90, 424] width 78 height 11
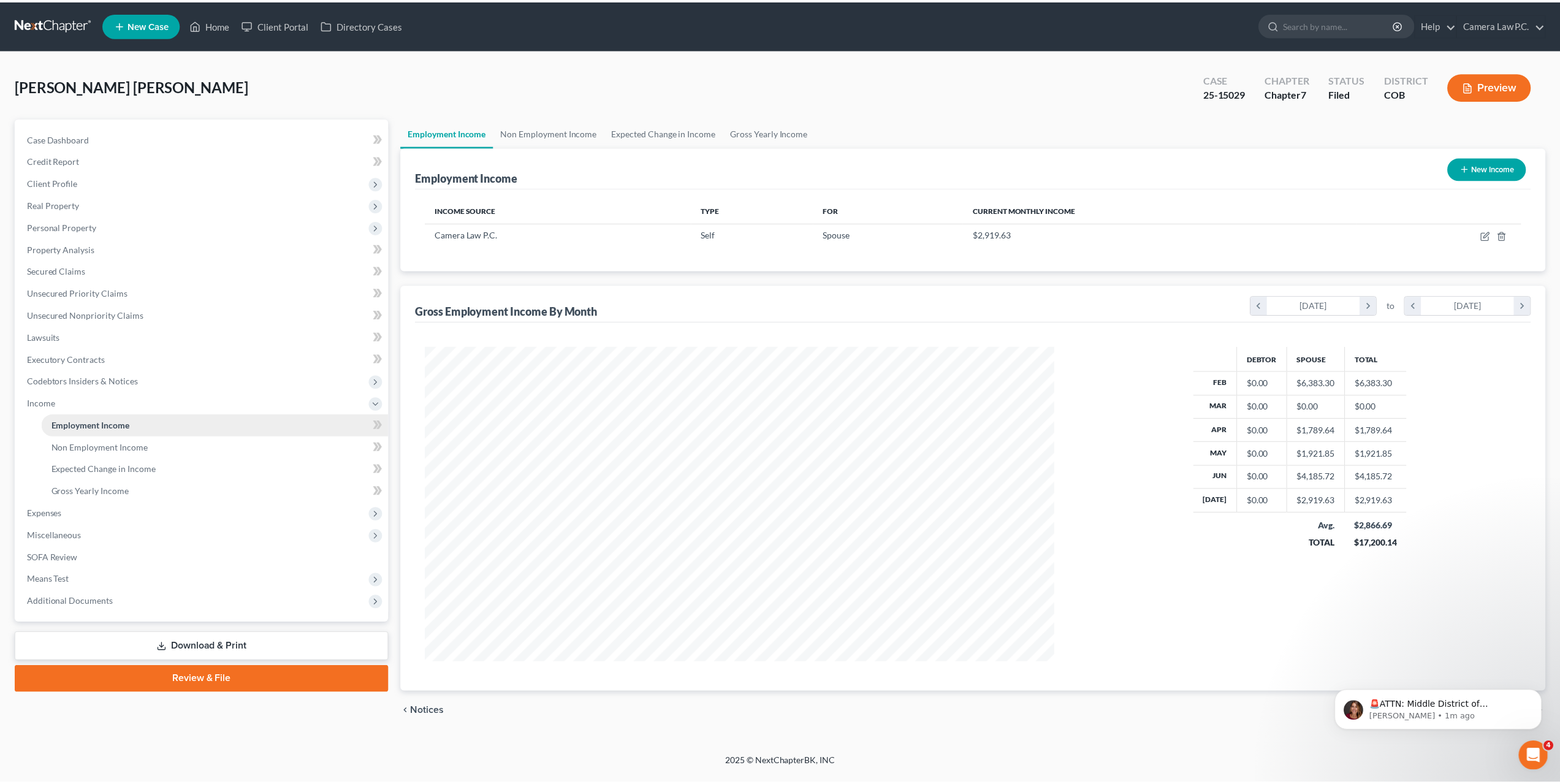
scroll to position [316, 658]
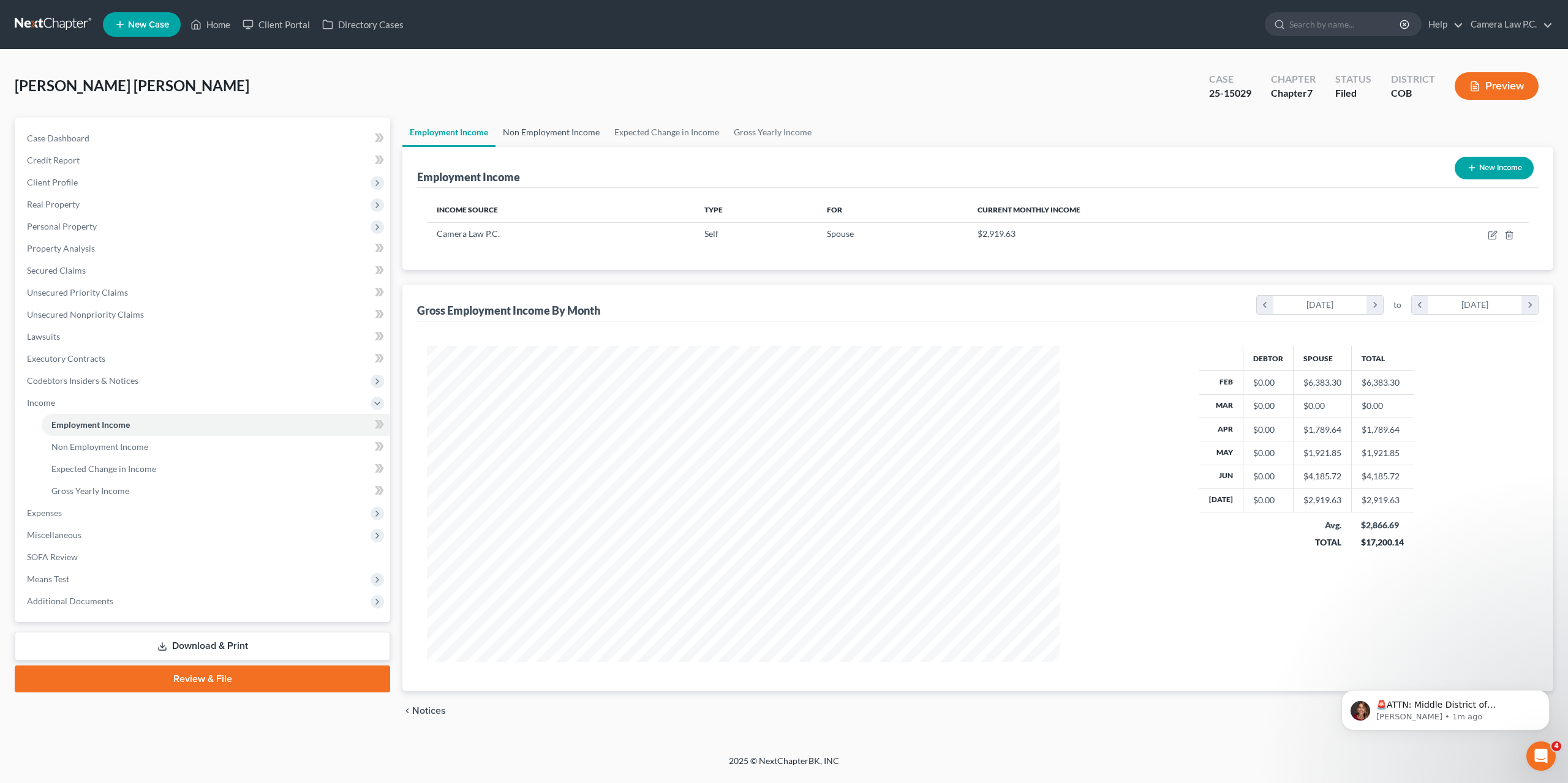
click at [552, 126] on link "Non Employment Income" at bounding box center [551, 132] width 111 height 29
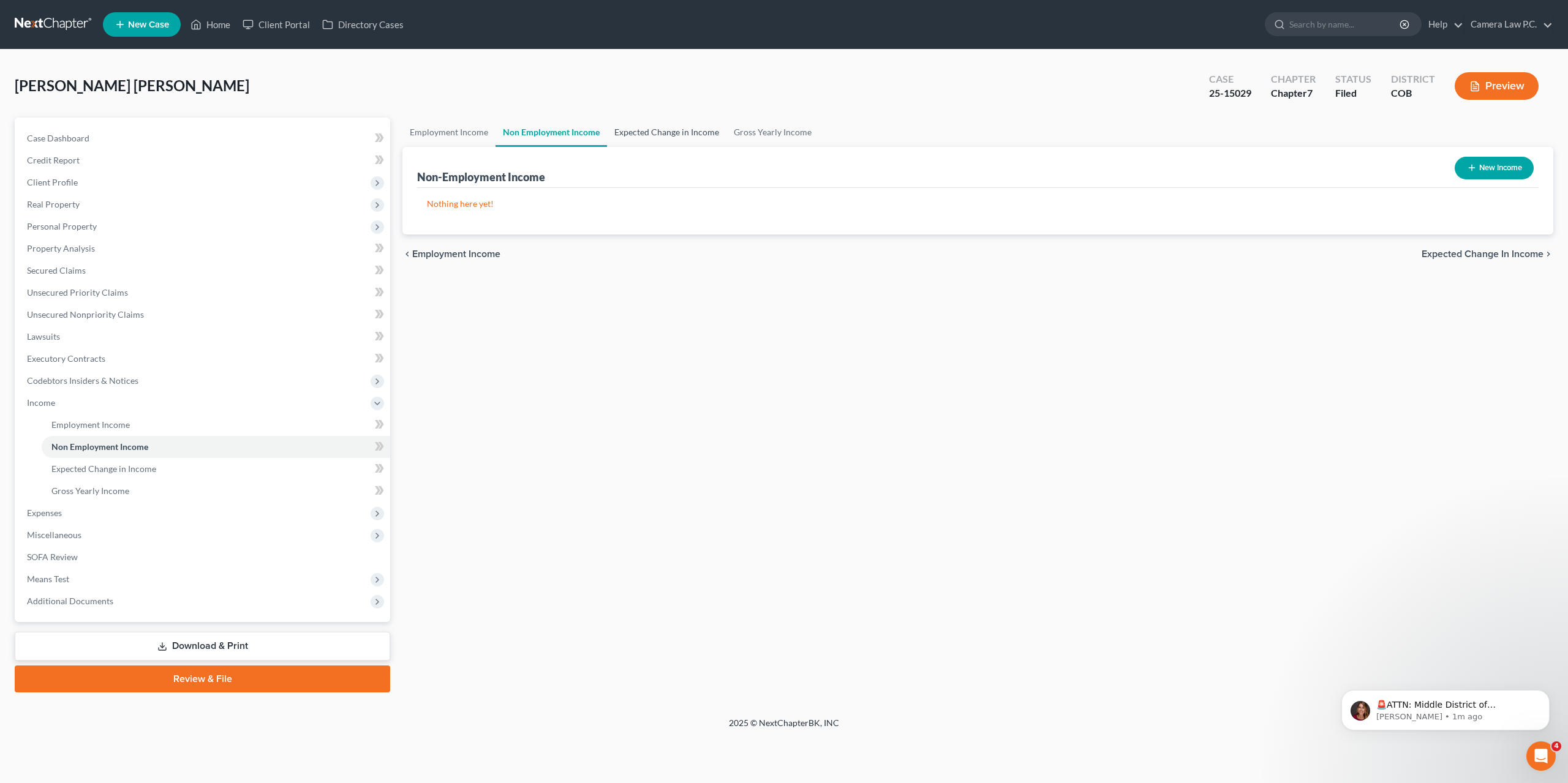
click at [665, 127] on link "Expected Change in Income" at bounding box center [666, 132] width 119 height 29
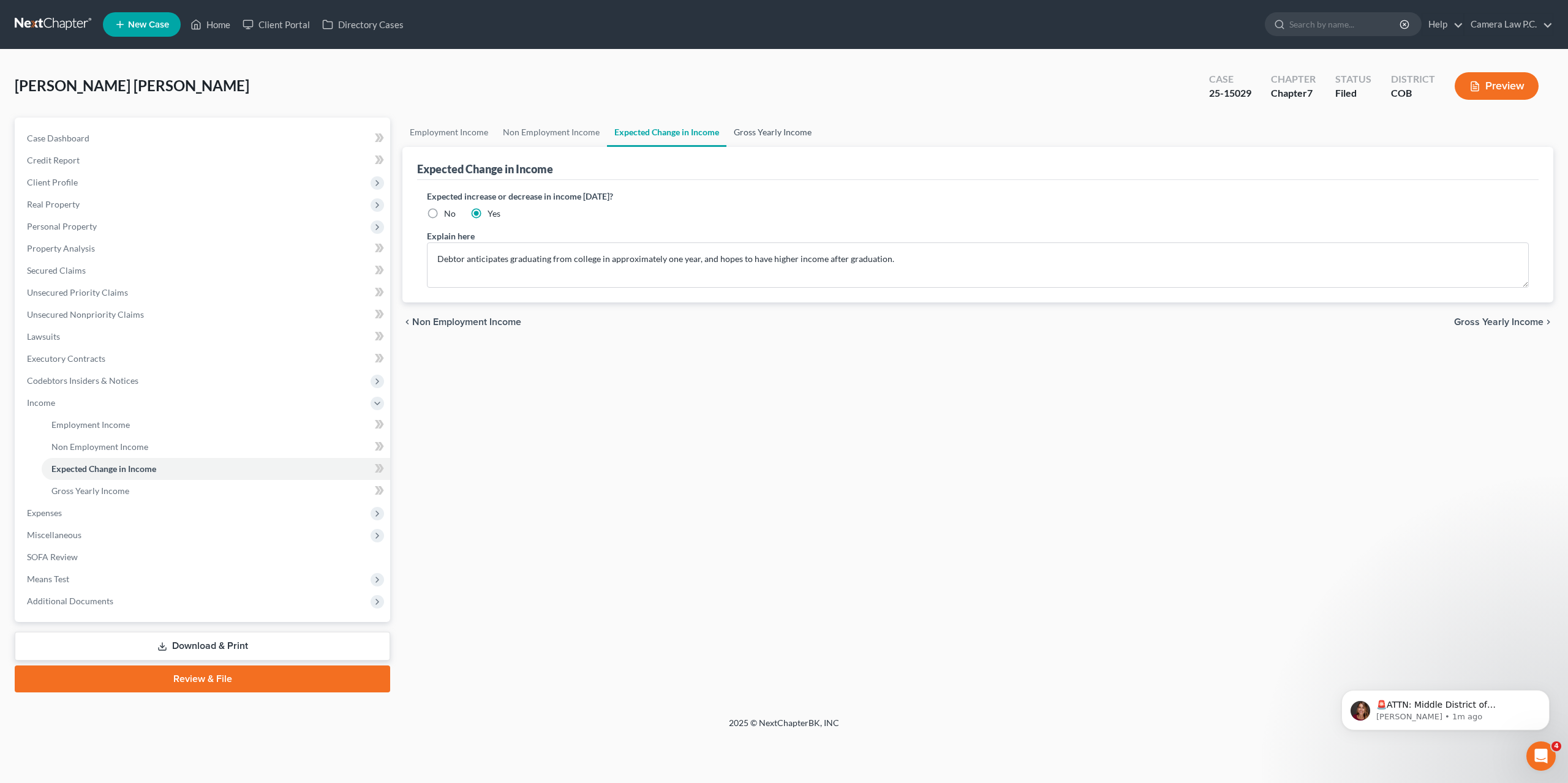
click at [767, 133] on link "Gross Yearly Income" at bounding box center [773, 132] width 92 height 29
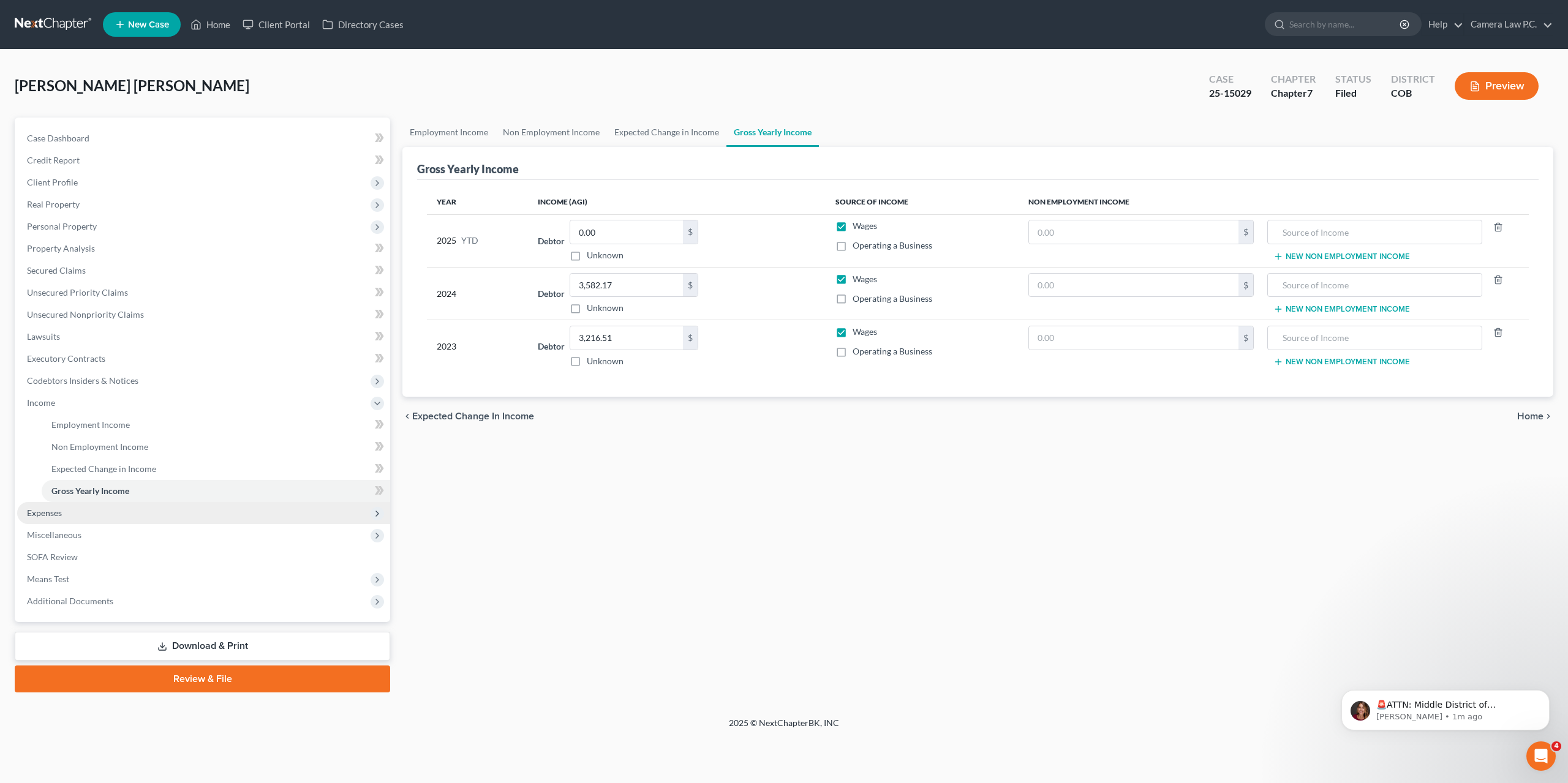
click at [48, 515] on span "Expenses" at bounding box center [44, 513] width 35 height 11
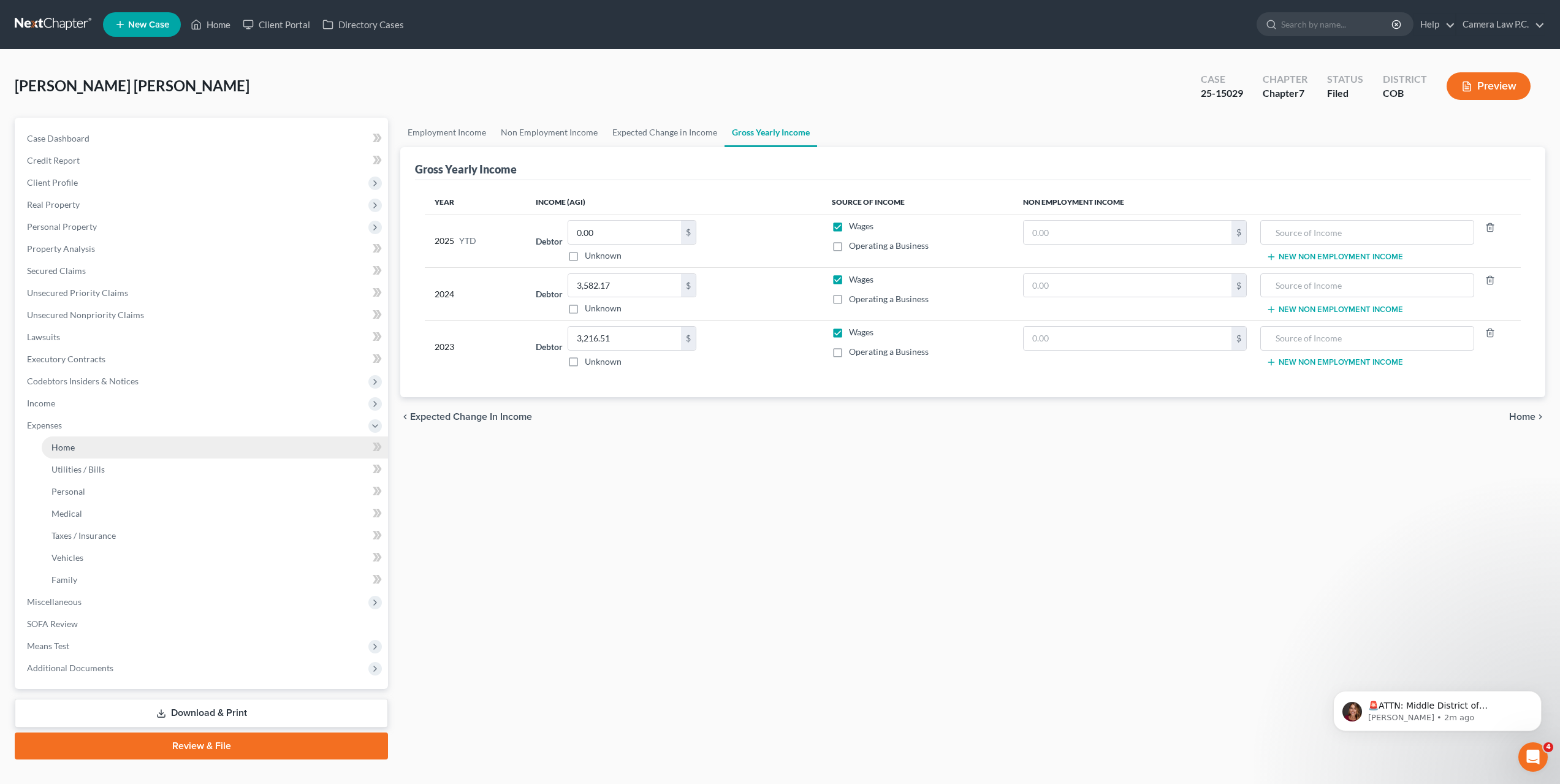
click at [65, 446] on span "Home" at bounding box center [62, 447] width 23 height 11
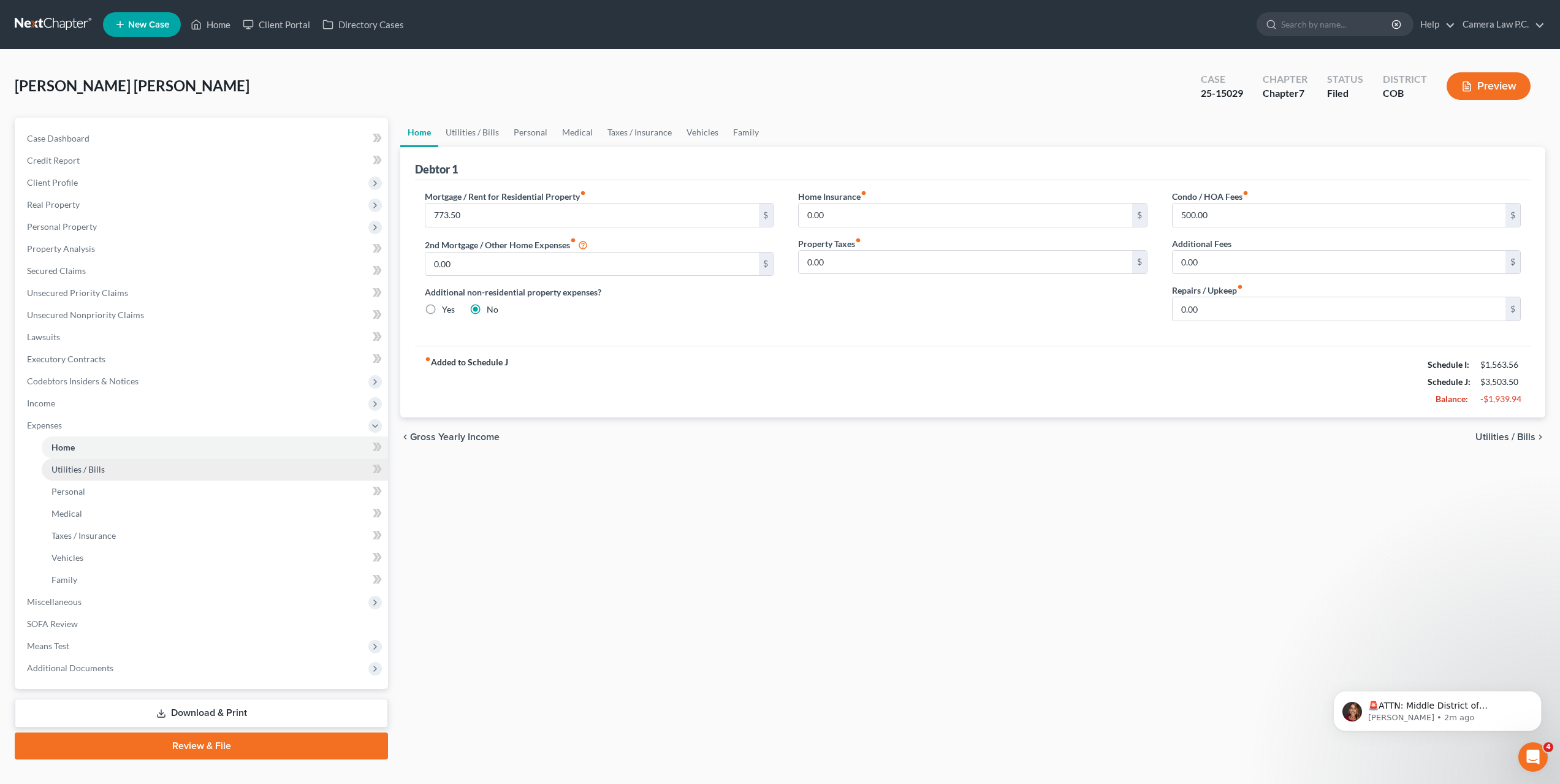
click at [71, 471] on span "Utilities / Bills" at bounding box center [78, 469] width 53 height 11
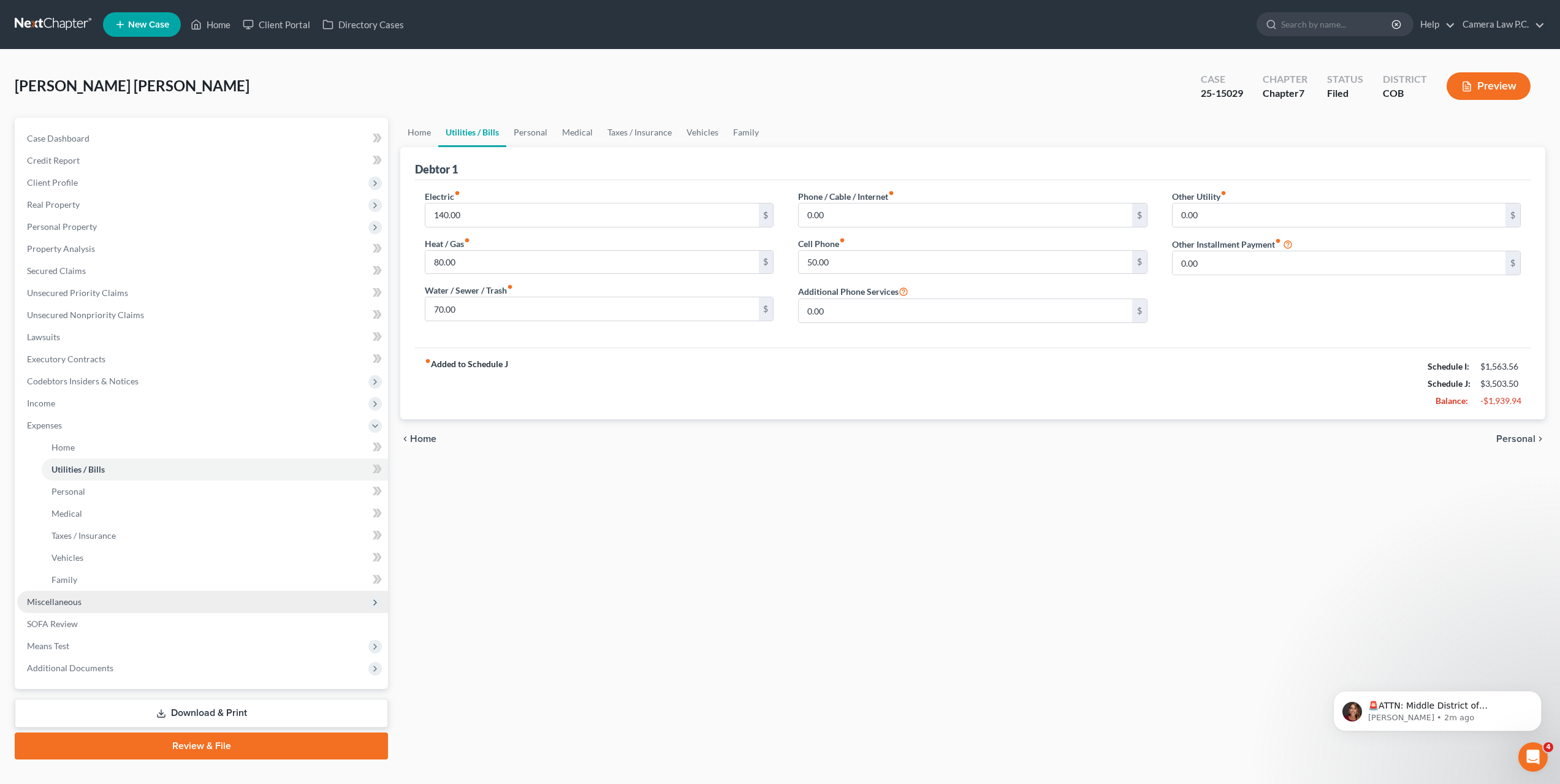
click at [58, 601] on span "Miscellaneous" at bounding box center [54, 601] width 55 height 11
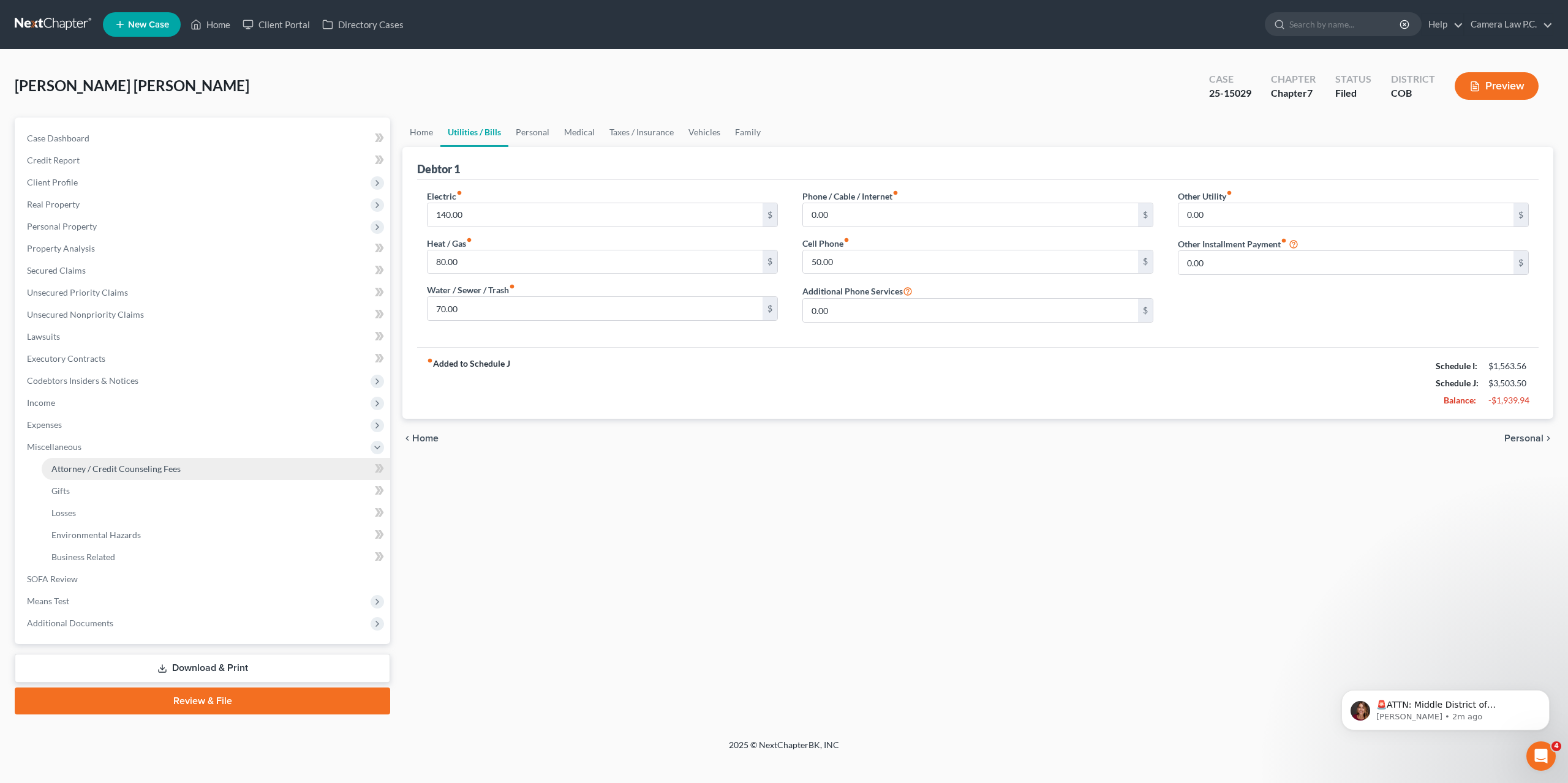
click at [76, 464] on span "Attorney / Credit Counseling Fees" at bounding box center [116, 469] width 129 height 11
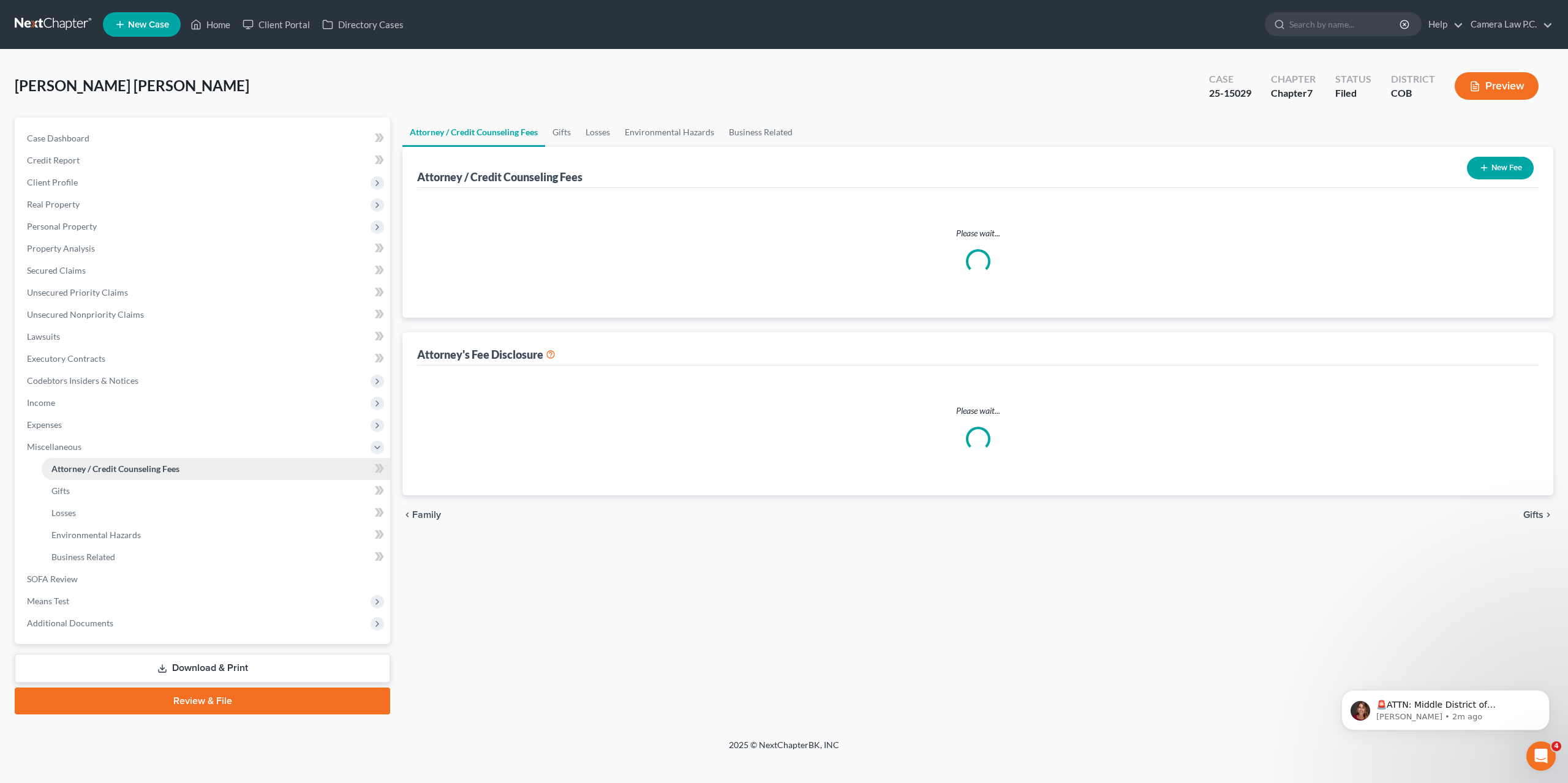
select select "0"
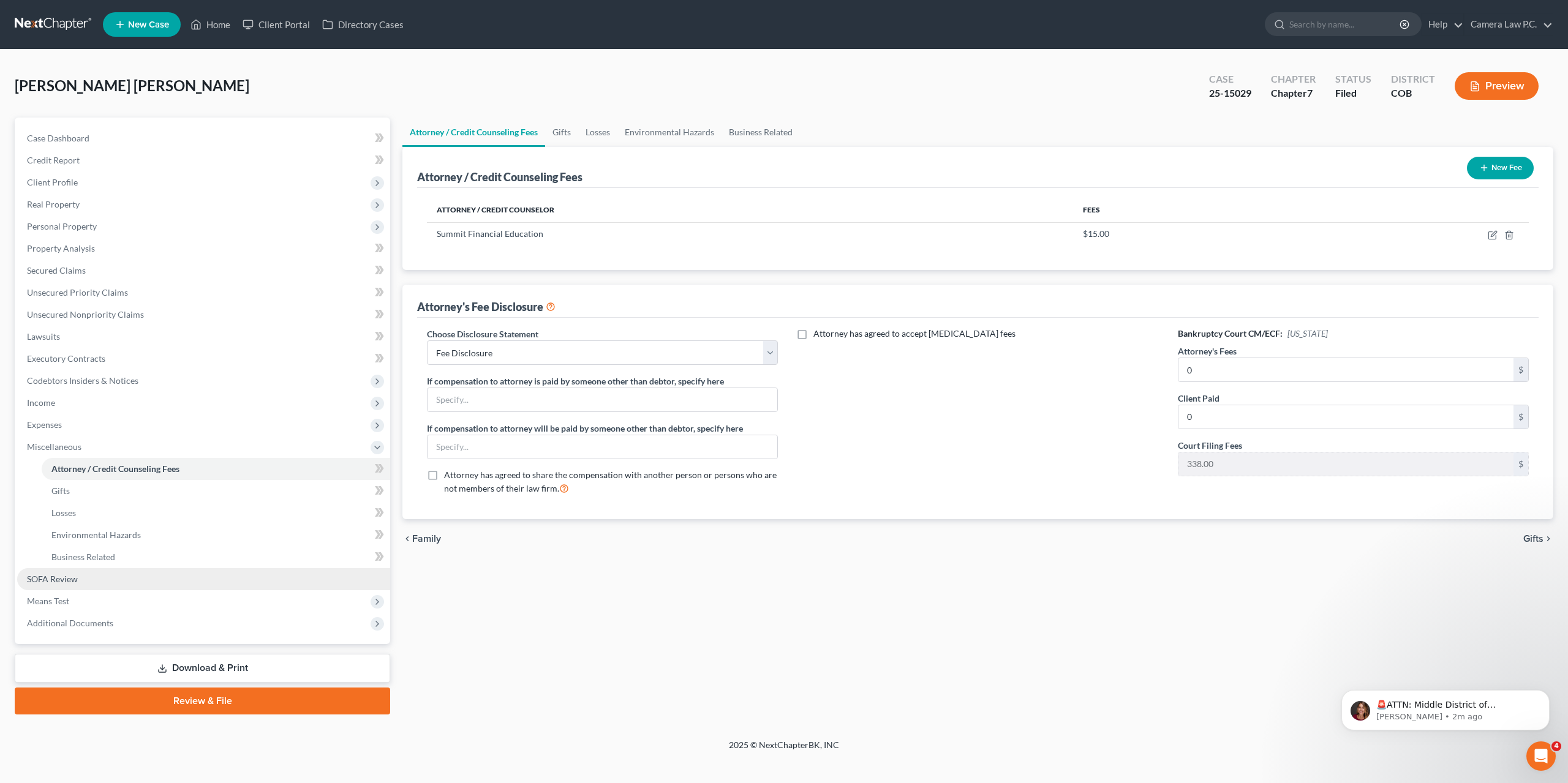
click at [51, 583] on span "SOFA Review" at bounding box center [52, 578] width 51 height 11
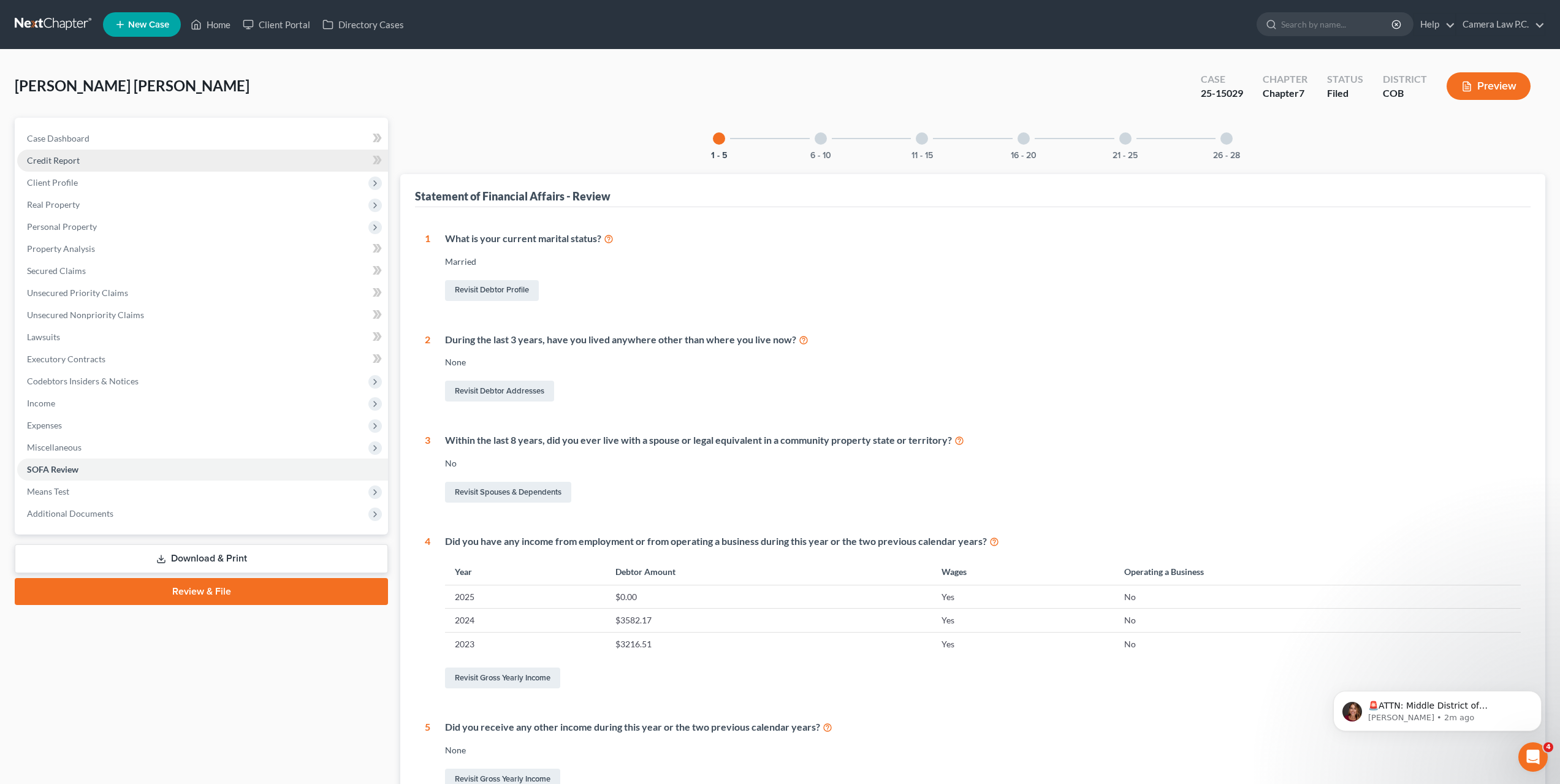
click at [54, 161] on span "Credit Report" at bounding box center [53, 160] width 53 height 11
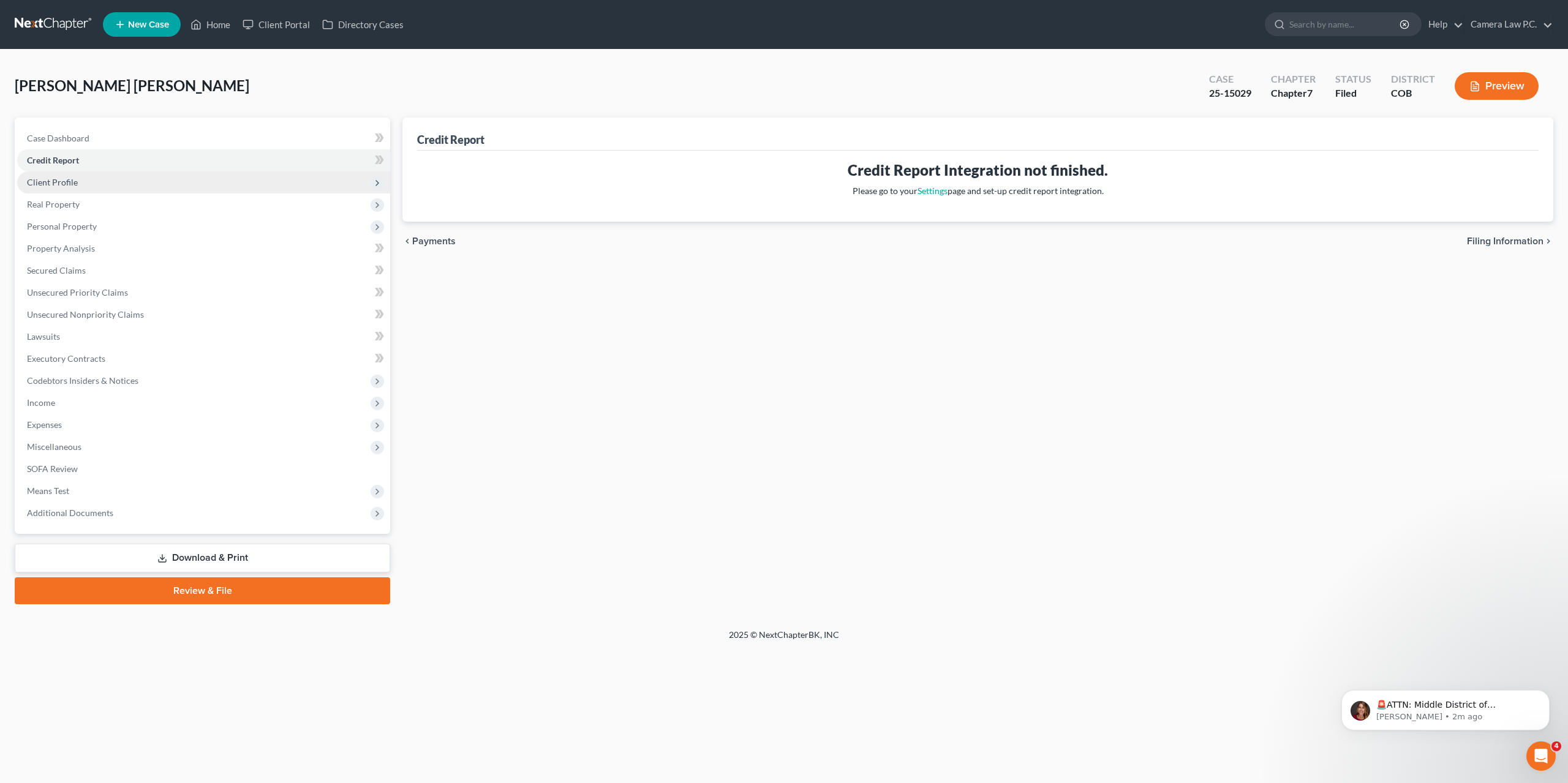
click at [67, 184] on span "Client Profile" at bounding box center [52, 182] width 51 height 11
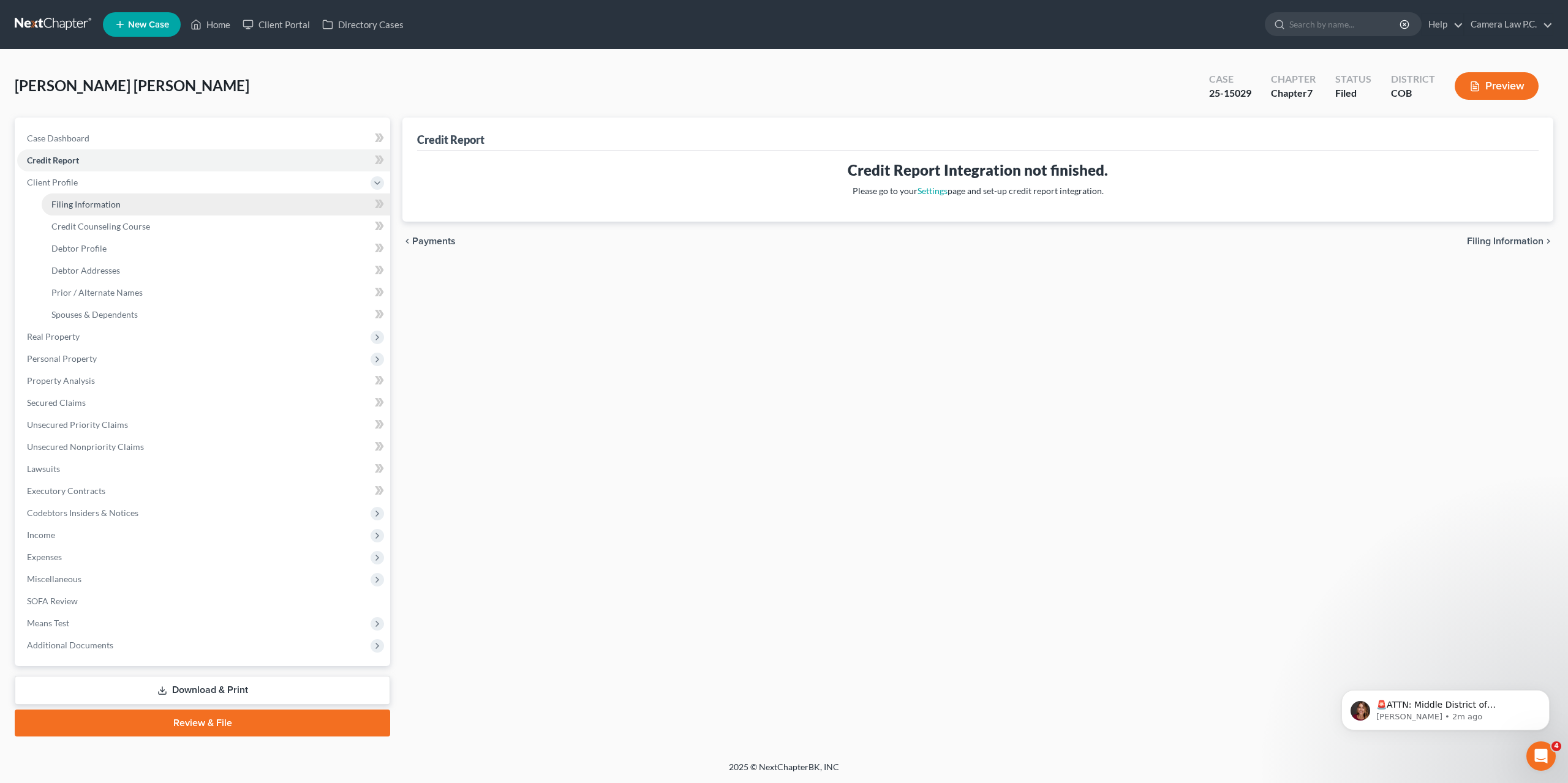
click at [76, 208] on span "Filing Information" at bounding box center [85, 204] width 69 height 11
select select "1"
select select "0"
select select "5"
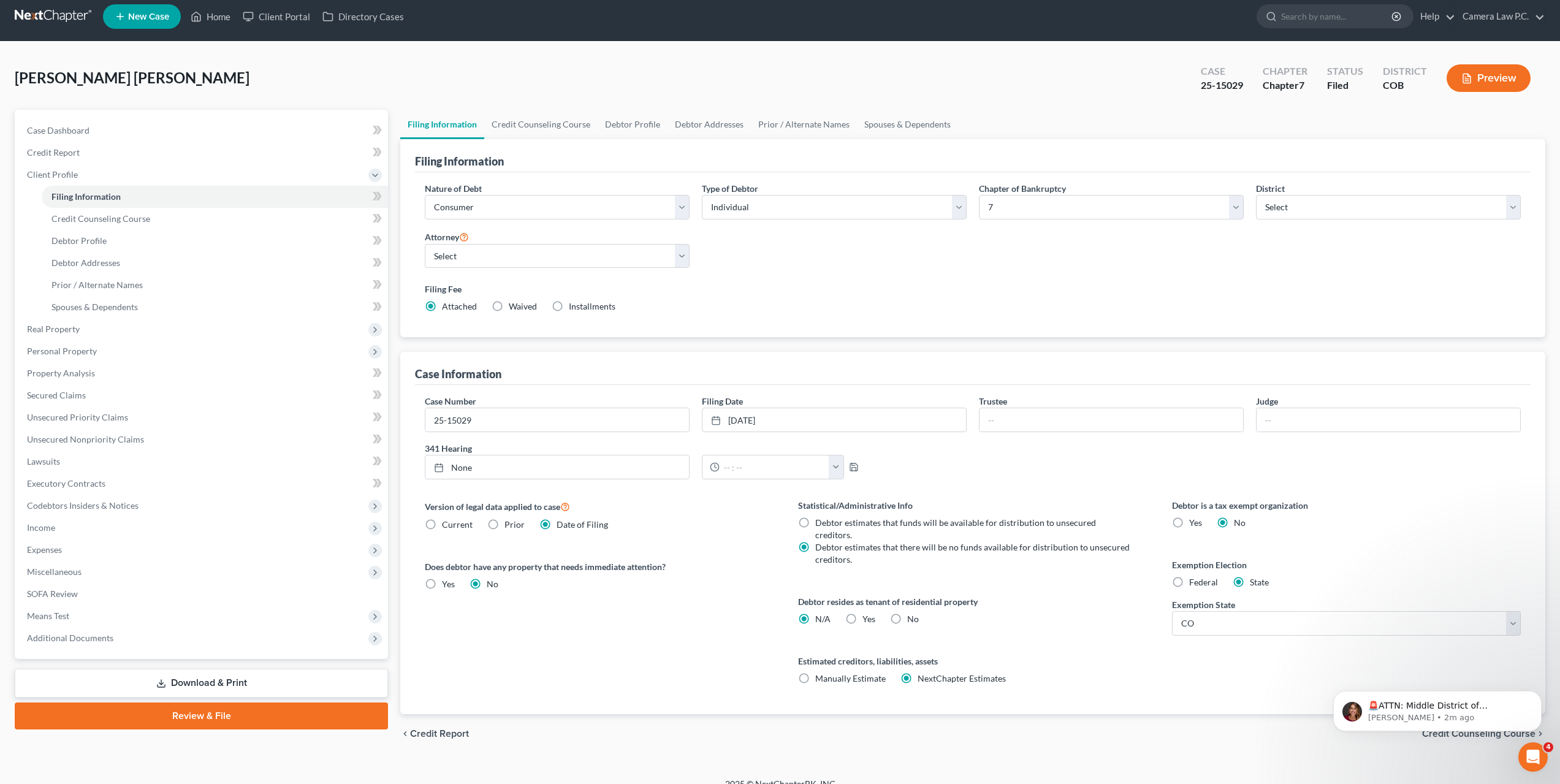
scroll to position [12, 0]
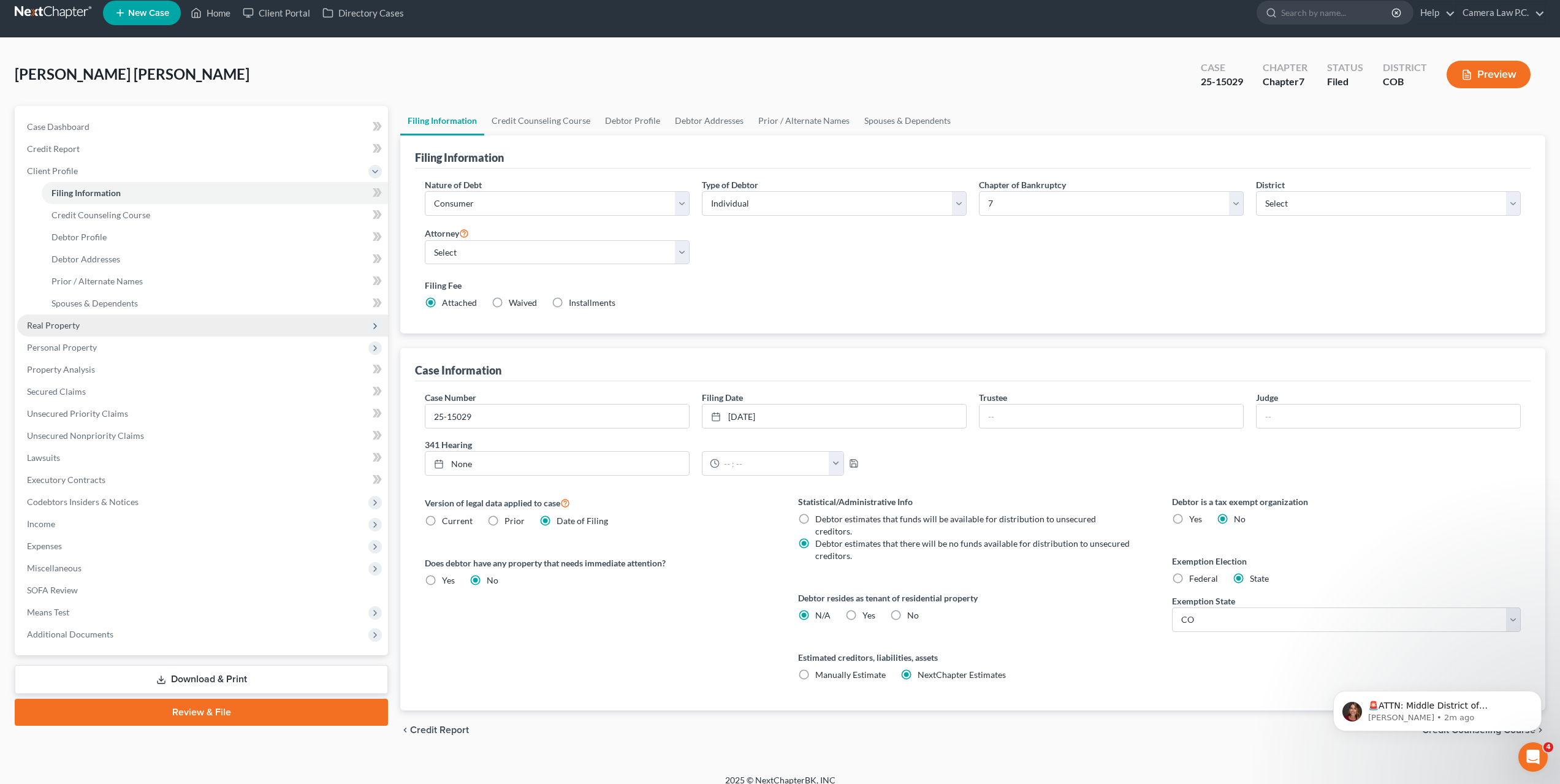
click at [56, 324] on span "Real Property" at bounding box center [53, 325] width 53 height 11
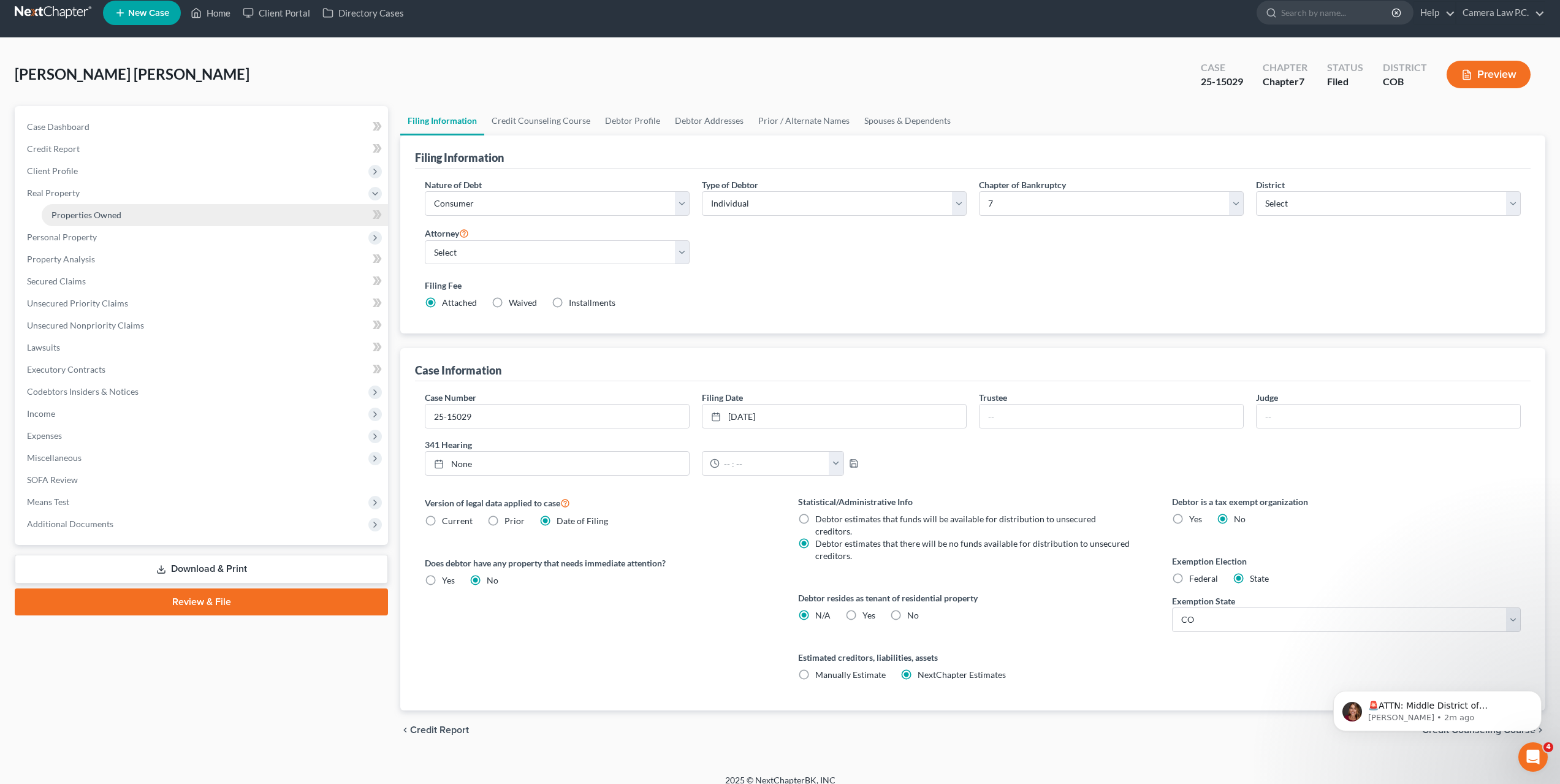
click at [75, 217] on span "Properties Owned" at bounding box center [86, 215] width 70 height 11
